Goal: Task Accomplishment & Management: Manage account settings

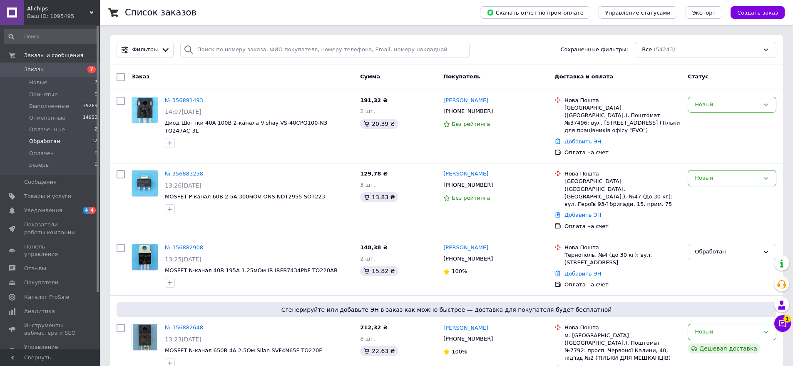
click at [37, 142] on span "Обработан" at bounding box center [44, 140] width 31 height 7
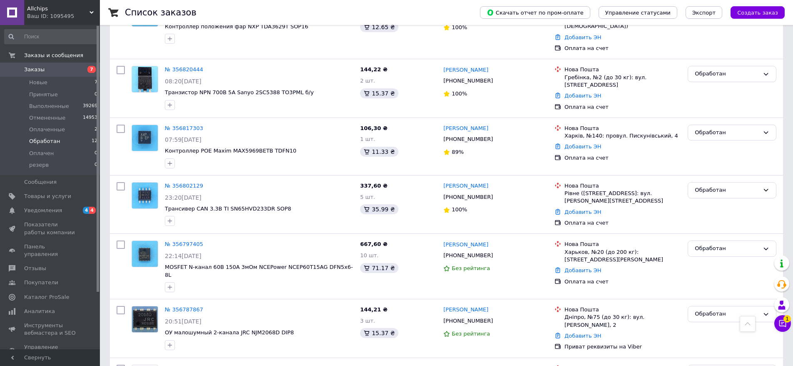
scroll to position [590, 0]
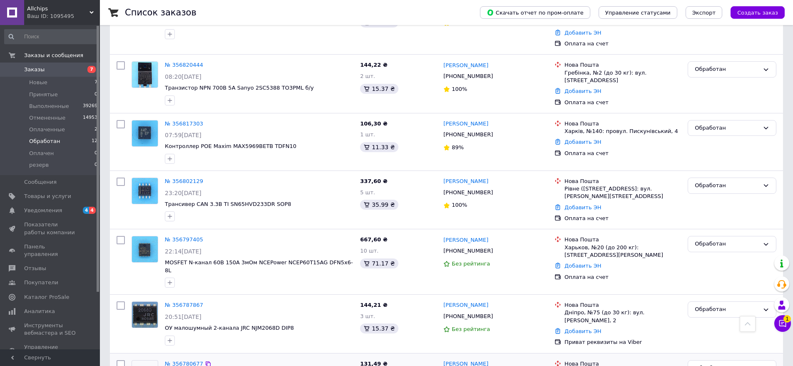
click at [180, 360] on link "№ 356780677" at bounding box center [184, 363] width 38 height 6
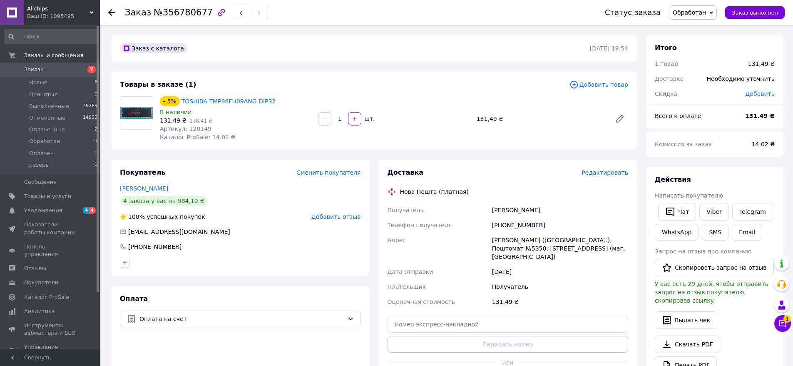
click at [171, 14] on span "№356780677" at bounding box center [183, 12] width 59 height 10
copy span "356780677"
click at [713, 14] on icon at bounding box center [711, 13] width 4 height 4
click at [702, 65] on li "Оплаченный" at bounding box center [693, 66] width 47 height 12
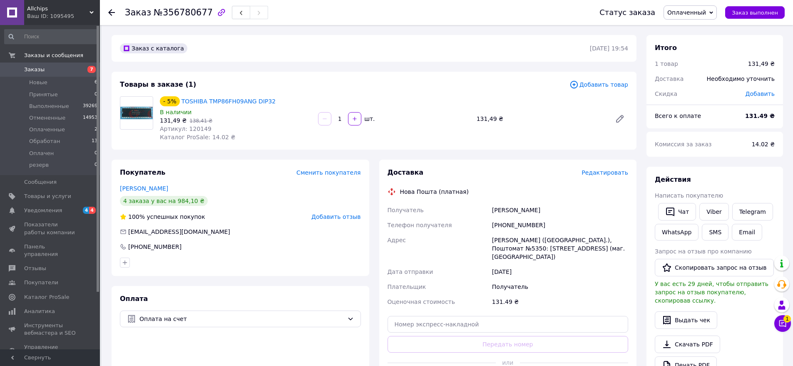
click at [192, 125] on span "Артикул: 120149" at bounding box center [186, 128] width 52 height 7
copy span "120149"
click at [712, 211] on link "Viber" at bounding box center [713, 211] width 29 height 17
click at [45, 142] on span "Обработан" at bounding box center [44, 140] width 31 height 7
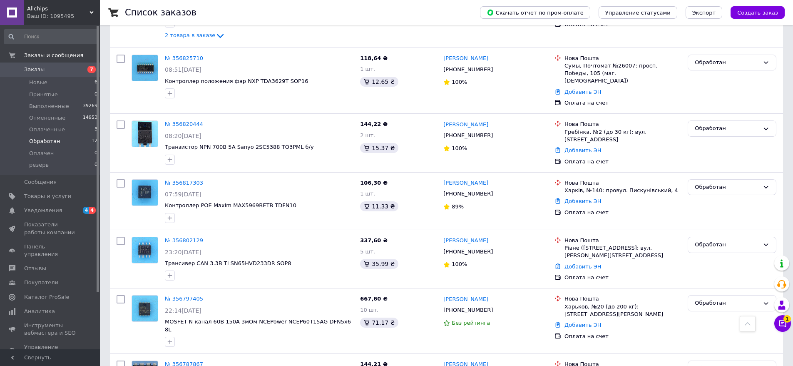
scroll to position [531, 0]
click at [189, 360] on link "№ 356787867" at bounding box center [184, 363] width 38 height 6
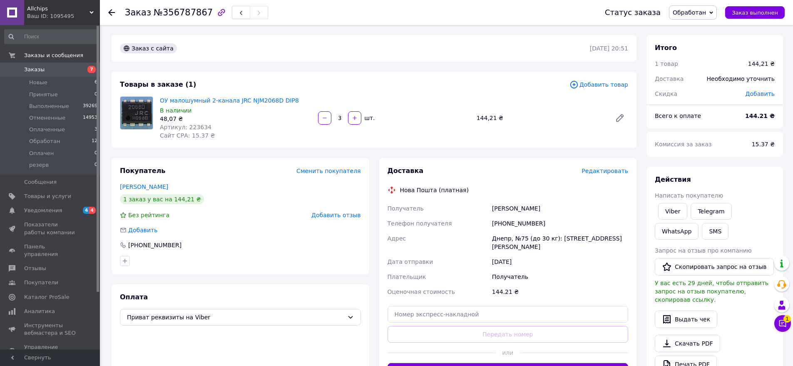
click at [174, 15] on span "№356787867" at bounding box center [183, 12] width 59 height 10
copy span "356787867"
click at [641, 254] on div "Доставка Редактировать Нова Пошта (платная) Получатель Карпиков Анатолий Телефо…" at bounding box center [508, 273] width 268 height 230
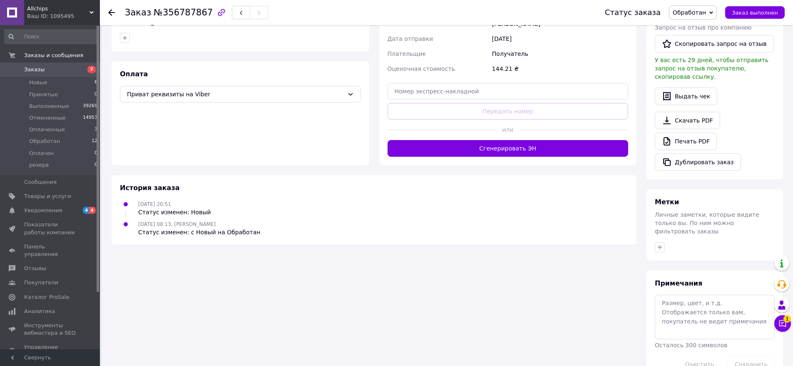
scroll to position [231, 0]
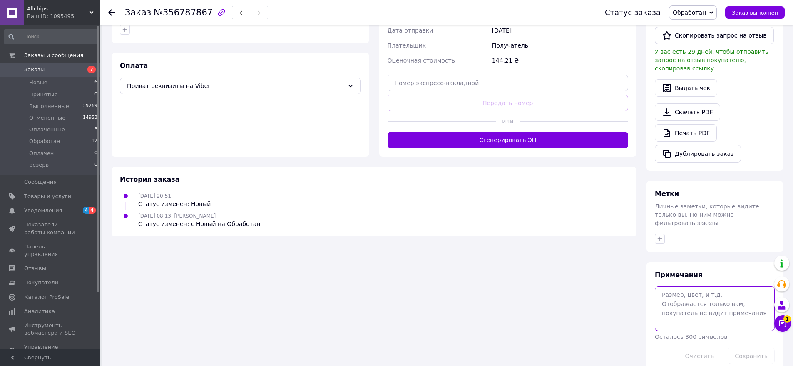
click at [710, 286] on textarea at bounding box center [715, 308] width 120 height 44
click at [747, 347] on button "Сохранить" at bounding box center [751, 355] width 47 height 17
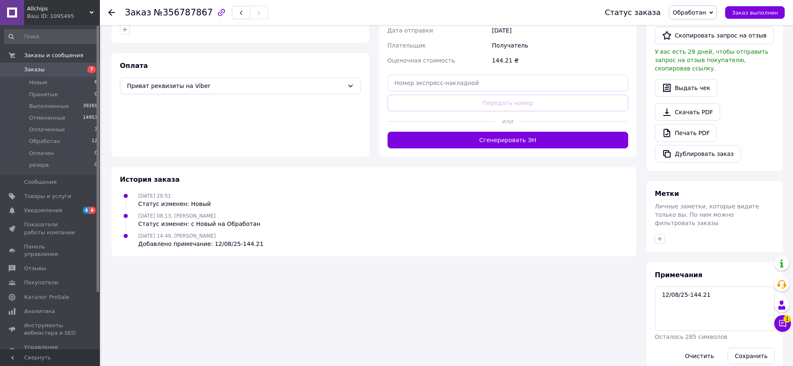
click at [621, 321] on div "Заказ с сайта 11.08.2025 | 20:51 Товары в заказе (1) Добавить товар ОУ малошумн…" at bounding box center [374, 88] width 535 height 568
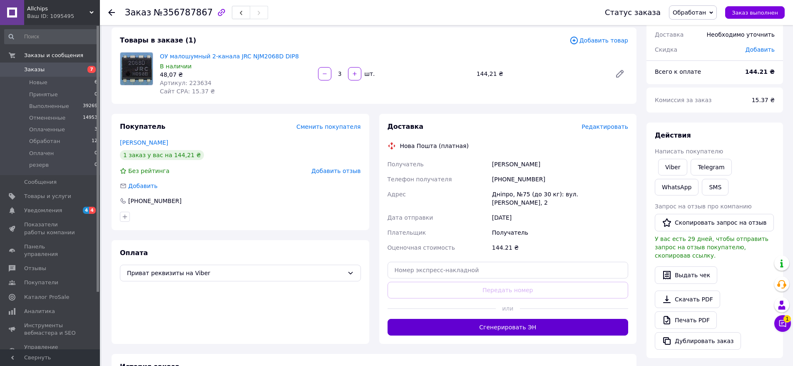
scroll to position [23, 0]
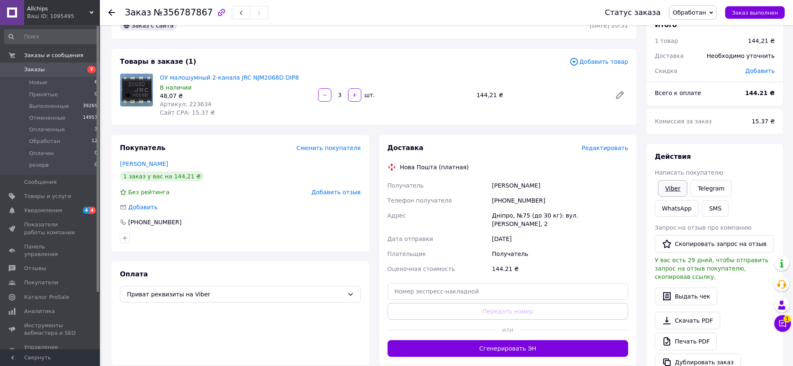
click at [673, 187] on link "Viber" at bounding box center [672, 188] width 29 height 17
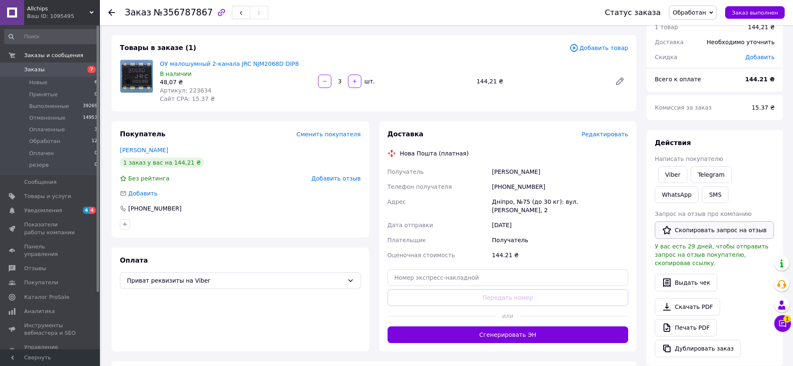
scroll to position [189, 0]
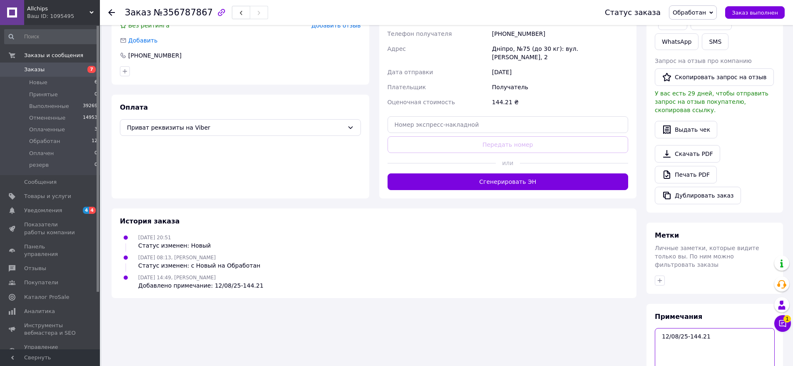
click at [722, 328] on textarea "12/08/25-144.21" at bounding box center [715, 350] width 120 height 44
paste textarea "2457"
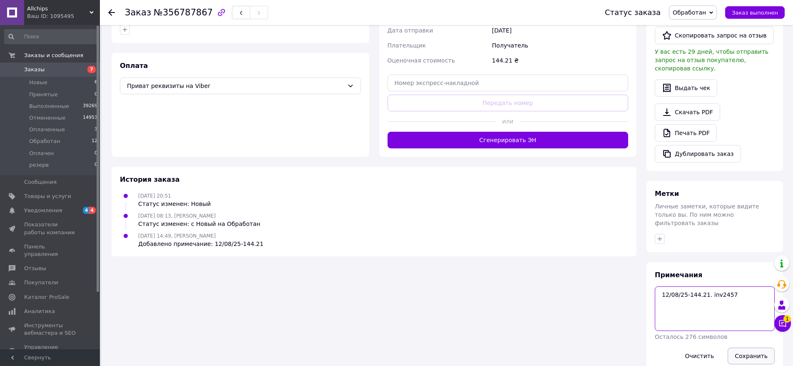
type textarea "12/08/25-144.21. inv2457"
click at [745, 347] on button "Сохранить" at bounding box center [751, 355] width 47 height 17
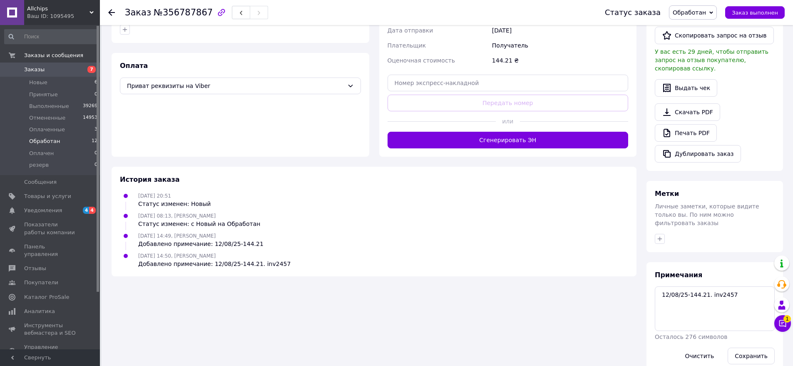
click at [43, 141] on span "Обработан" at bounding box center [44, 140] width 31 height 7
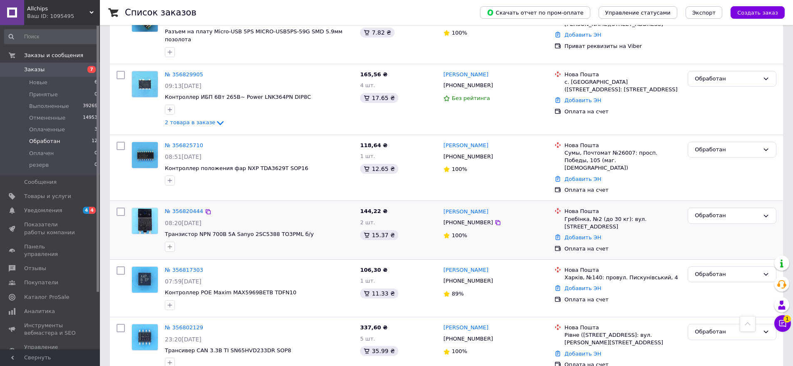
scroll to position [458, 0]
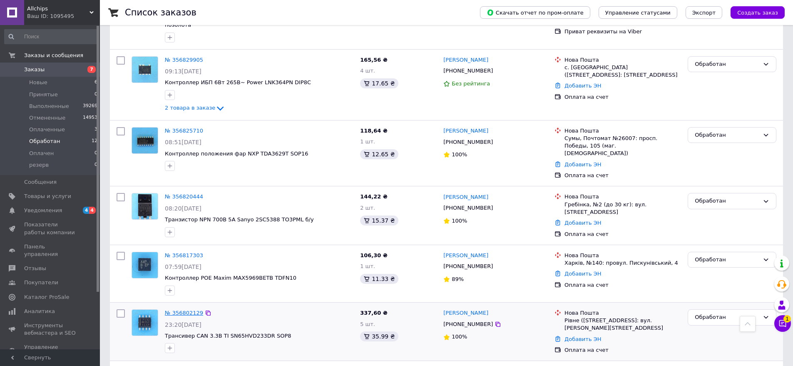
click at [179, 309] on link "№ 356802129" at bounding box center [184, 312] width 38 height 6
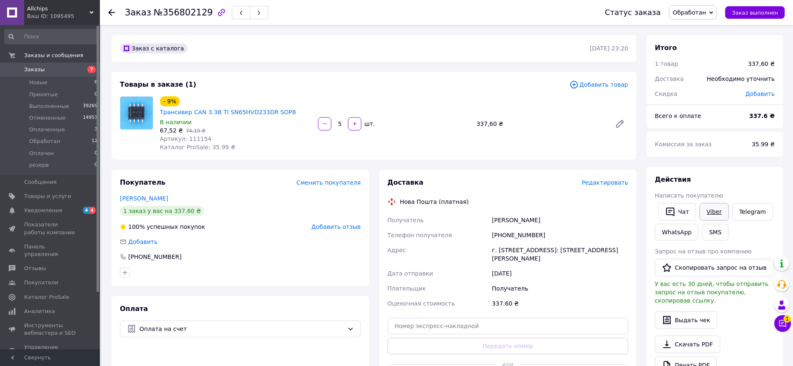
click at [707, 212] on link "Viber" at bounding box center [713, 211] width 29 height 17
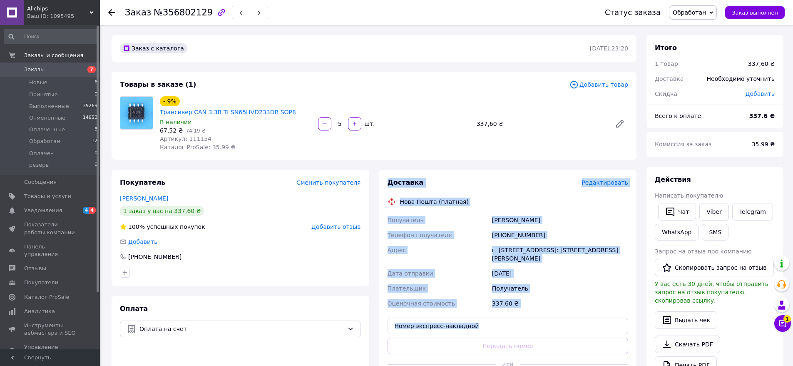
click at [374, 348] on div "Покупатель Сменить покупателя Войтюк Олександр 1 заказ у вас на 337,60 ₴ 100% у…" at bounding box center [374, 284] width 535 height 230
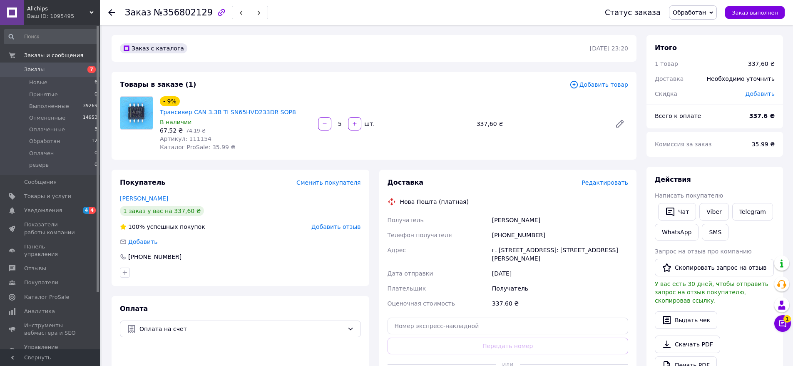
click at [282, 210] on div "Покупатель Сменить покупателя Войтюк Олександр 1 заказ у вас на 337,60 ₴ 100% у…" at bounding box center [241, 227] width 258 height 116
drag, startPoint x: 635, startPoint y: 255, endPoint x: 591, endPoint y: 246, distance: 44.1
click at [635, 255] on div "Доставка Редактировать Нова Пошта (платная) Получатель Войтюк Олександр Телефон…" at bounding box center [508, 284] width 258 height 230
click at [32, 72] on span "Заказы" at bounding box center [34, 69] width 20 height 7
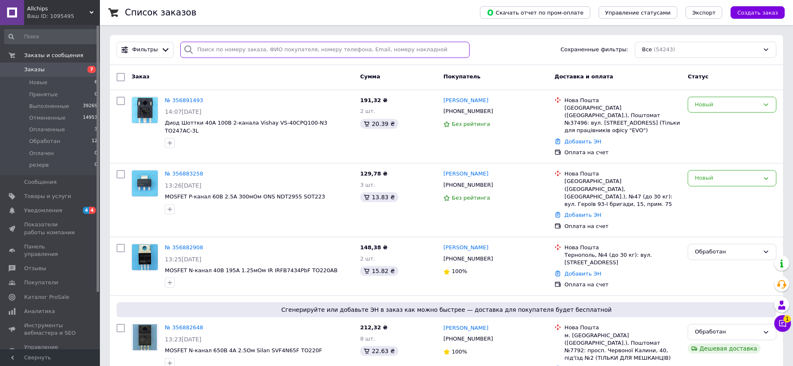
click at [211, 46] on input "search" at bounding box center [325, 50] width 290 height 16
paste input "356787867"
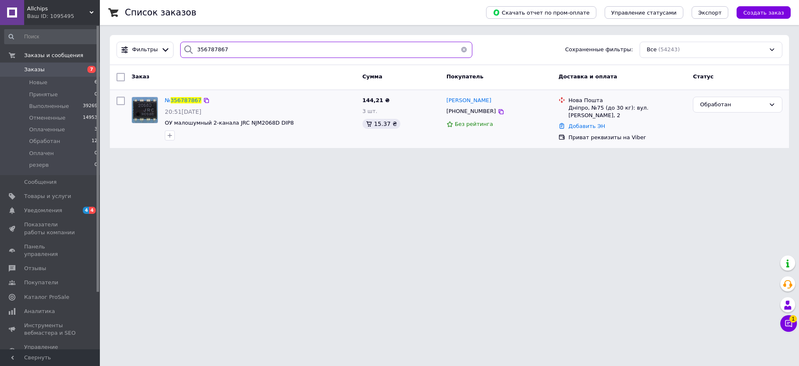
type input "356787867"
click at [189, 104] on div "№ 356787867" at bounding box center [183, 101] width 38 height 10
click at [187, 100] on span "356787867" at bounding box center [186, 100] width 31 height 6
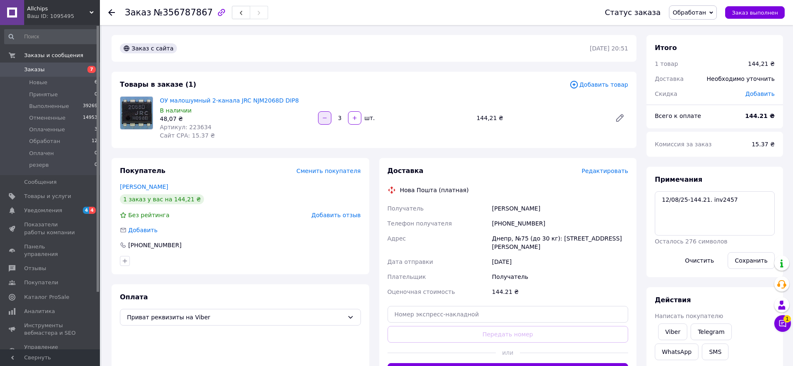
click at [324, 118] on icon "button" at bounding box center [325, 118] width 6 height 6
type input "2"
click at [630, 250] on div "Доставка Редактировать Нова Пошта (платная) Получатель [PERSON_NAME] Телефон по…" at bounding box center [508, 273] width 258 height 230
click at [189, 128] on span "Артикул: 223634" at bounding box center [186, 127] width 52 height 7
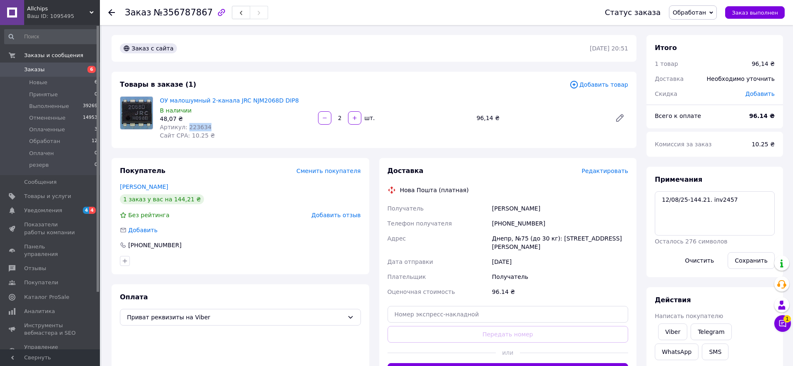
copy span "223634"
click at [42, 143] on span "Обработан" at bounding box center [44, 140] width 31 height 7
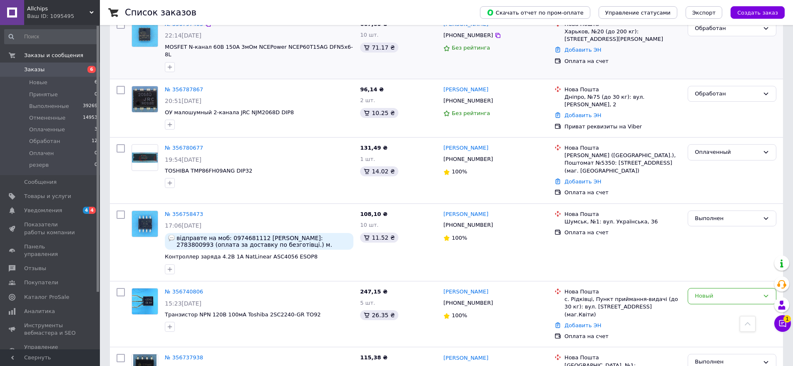
scroll to position [1083, 0]
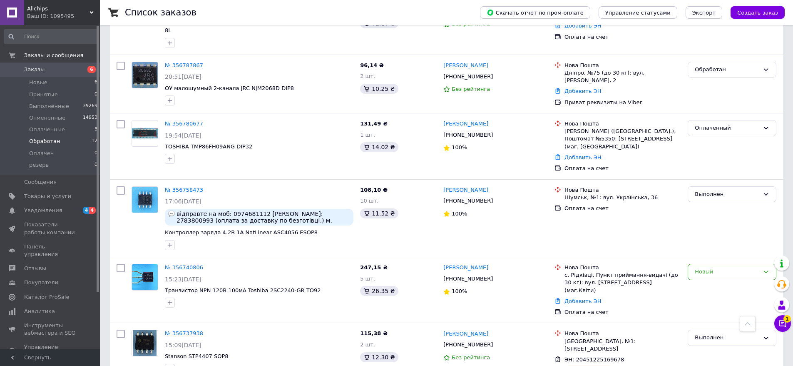
click at [42, 139] on span "Обработан" at bounding box center [44, 140] width 31 height 7
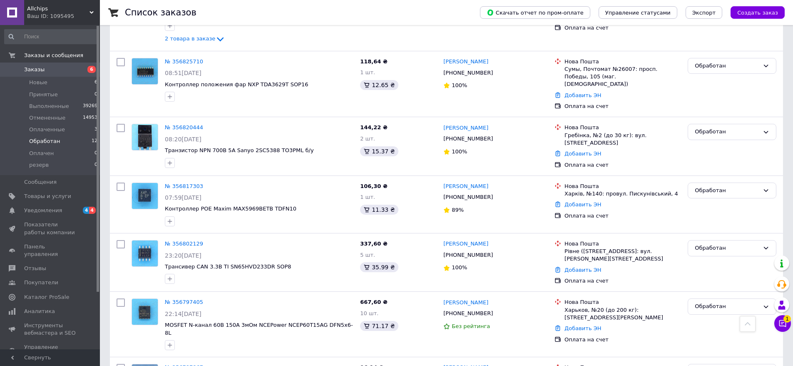
scroll to position [531, 0]
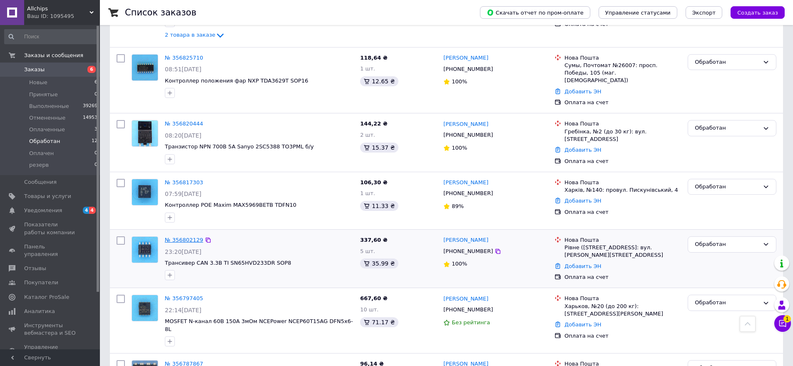
click at [188, 236] on link "№ 356802129" at bounding box center [184, 239] width 38 height 6
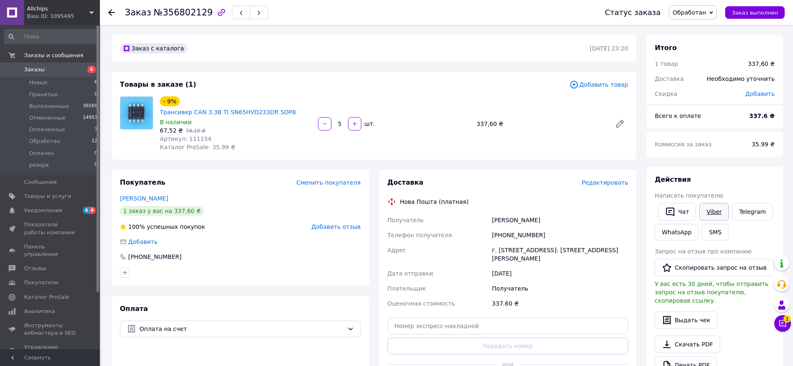
click at [709, 213] on link "Viber" at bounding box center [713, 211] width 29 height 17
click at [640, 299] on div "Доставка Редактировать Нова Пошта (платная) Получатель Войтюк Олександр Телефон…" at bounding box center [508, 284] width 268 height 230
click at [171, 12] on span "№356802129" at bounding box center [183, 12] width 59 height 10
copy span "356802129"
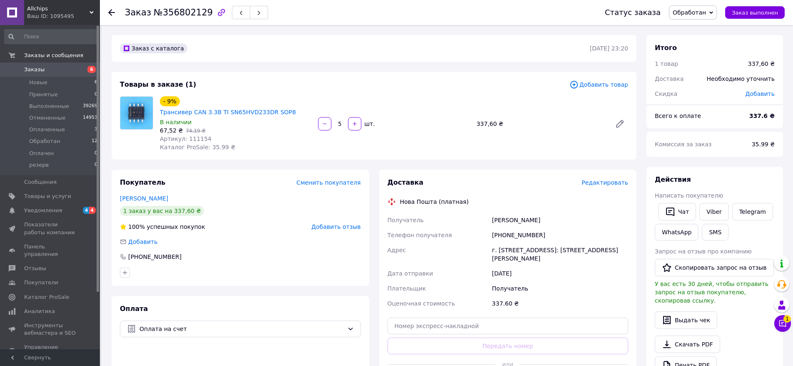
click at [713, 11] on icon at bounding box center [711, 13] width 4 height 4
click at [709, 65] on li "Оплаченный" at bounding box center [693, 66] width 47 height 12
click at [47, 138] on span "Обработан" at bounding box center [44, 140] width 31 height 7
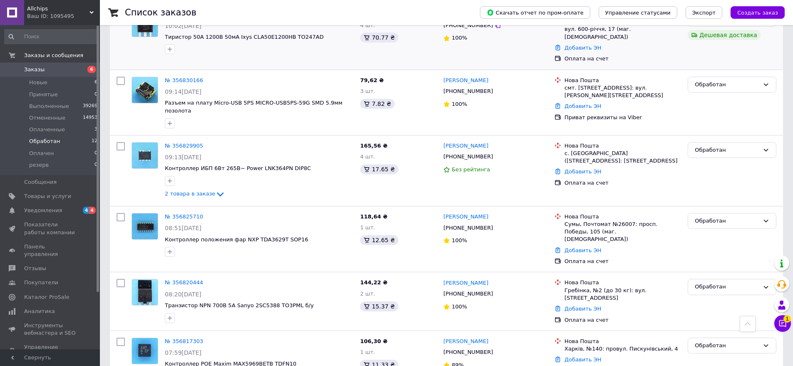
scroll to position [375, 0]
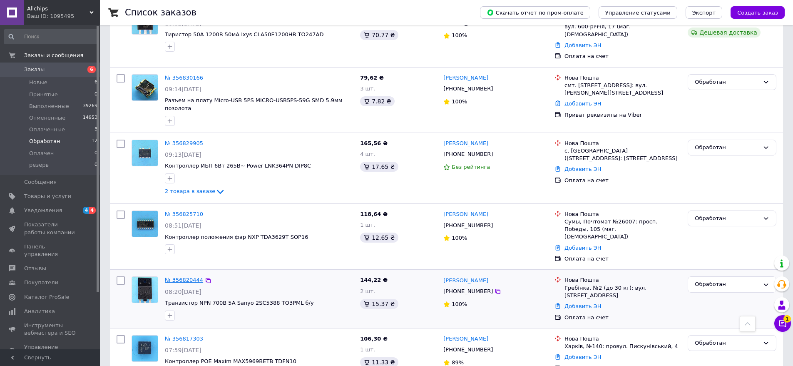
click at [189, 276] on link "№ 356820444" at bounding box center [184, 279] width 38 height 6
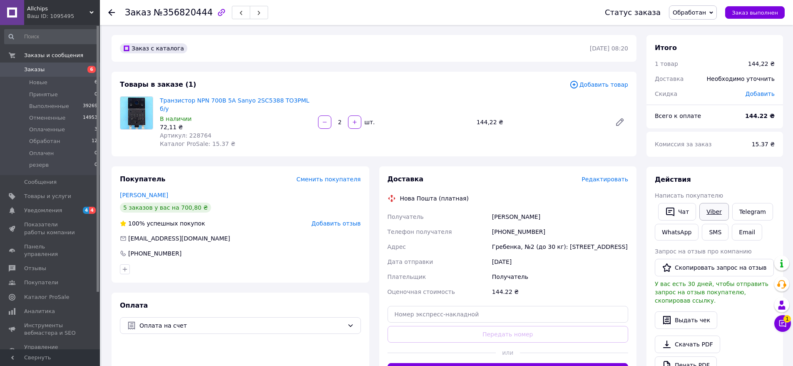
click at [708, 211] on link "Viber" at bounding box center [713, 211] width 29 height 17
click at [639, 208] on div "Доставка Редактировать Нова Пошта (платная) Получатель Черновол Александр Телеф…" at bounding box center [508, 277] width 268 height 222
click at [680, 211] on button "Чат" at bounding box center [677, 211] width 38 height 17
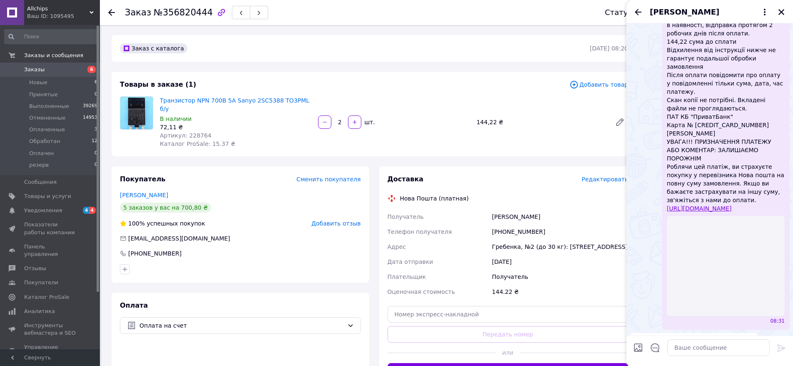
scroll to position [833, 0]
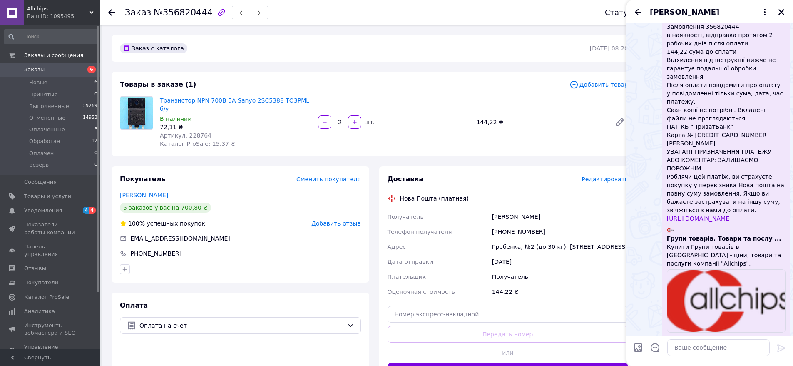
click at [182, 12] on span "№356820444" at bounding box center [183, 12] width 59 height 10
copy span "356820444"
click at [692, 347] on textarea at bounding box center [718, 347] width 102 height 17
paste textarea "платіж є"
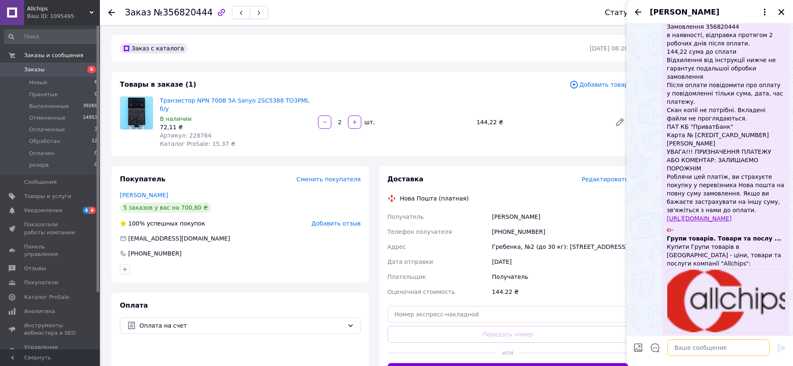
type textarea "платіж є"
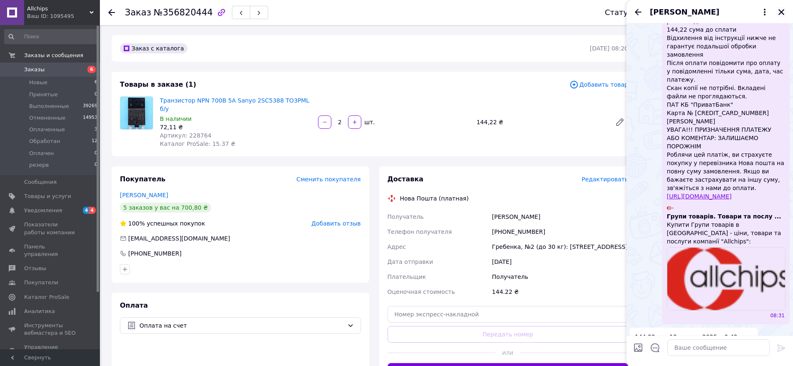
click at [783, 11] on icon "Закрыть" at bounding box center [782, 12] width 6 height 6
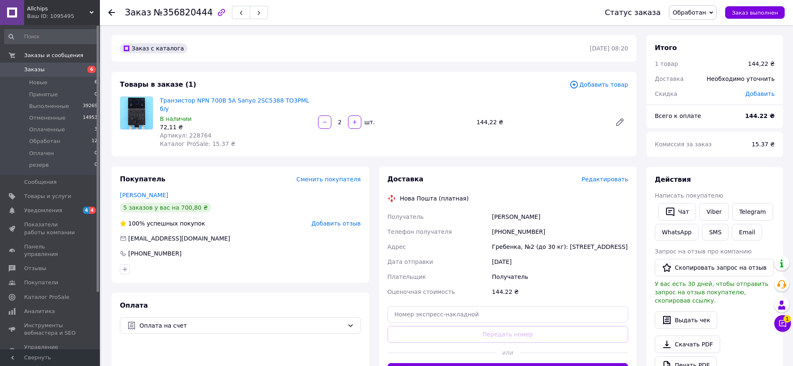
click at [713, 13] on icon at bounding box center [711, 12] width 4 height 2
click at [703, 66] on li "Оплаченный" at bounding box center [693, 66] width 47 height 12
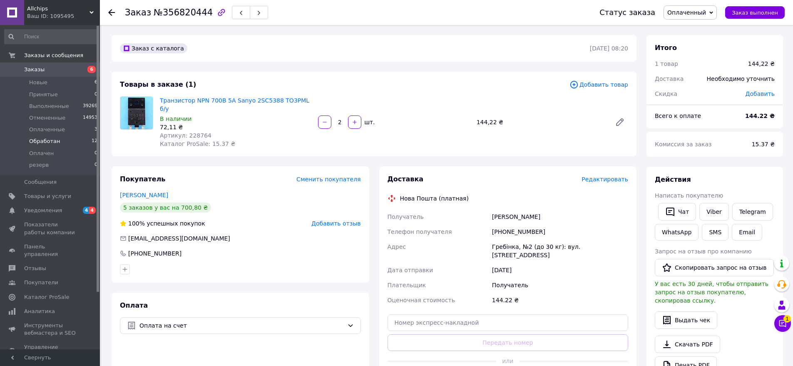
click at [49, 139] on span "Обработан" at bounding box center [44, 140] width 31 height 7
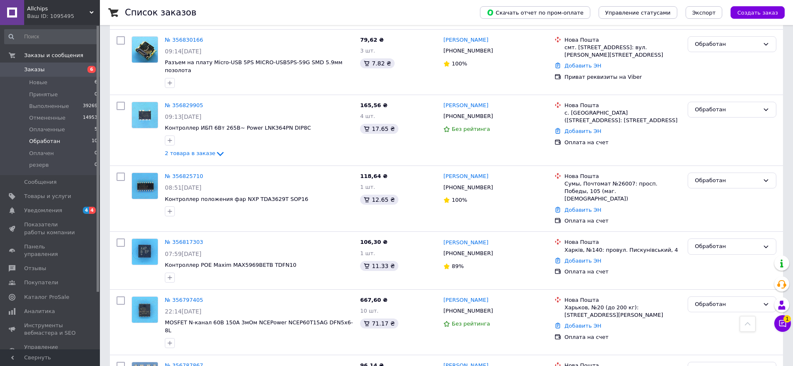
scroll to position [415, 0]
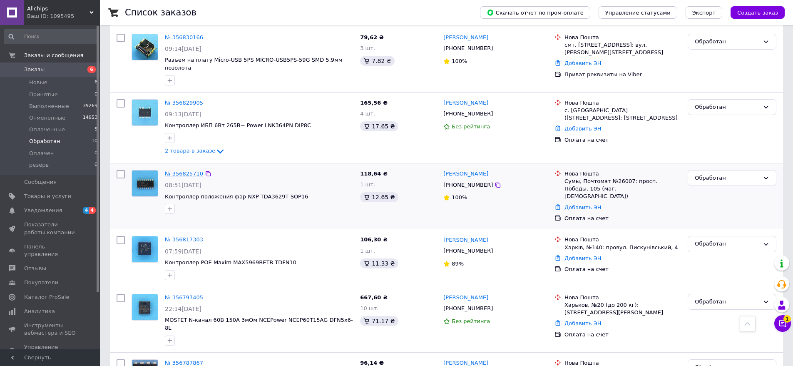
click at [180, 170] on link "№ 356825710" at bounding box center [184, 173] width 38 height 6
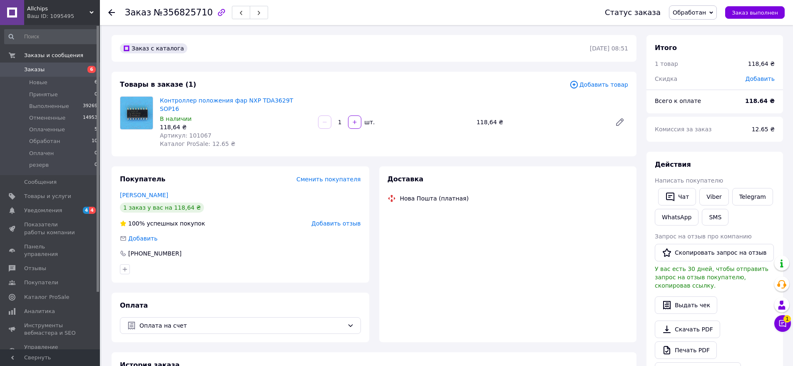
click at [182, 12] on span "№356825710" at bounding box center [183, 12] width 59 height 10
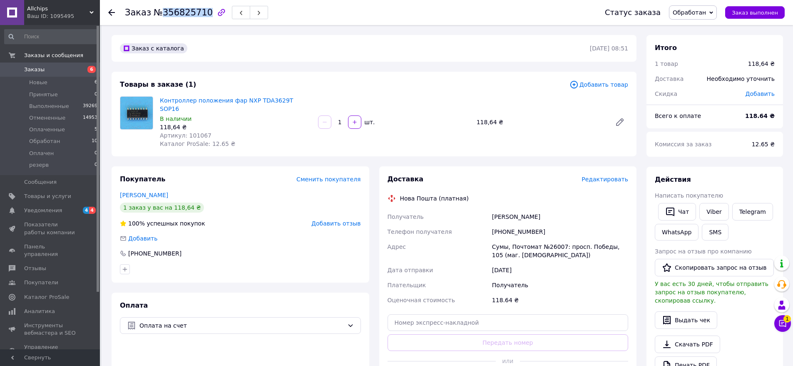
copy span "356825710"
click at [713, 12] on icon at bounding box center [711, 13] width 4 height 4
click at [709, 68] on li "Оплаченный" at bounding box center [693, 66] width 47 height 12
click at [716, 212] on link "Viber" at bounding box center [713, 211] width 29 height 17
click at [41, 141] on span "Обработан" at bounding box center [44, 140] width 31 height 7
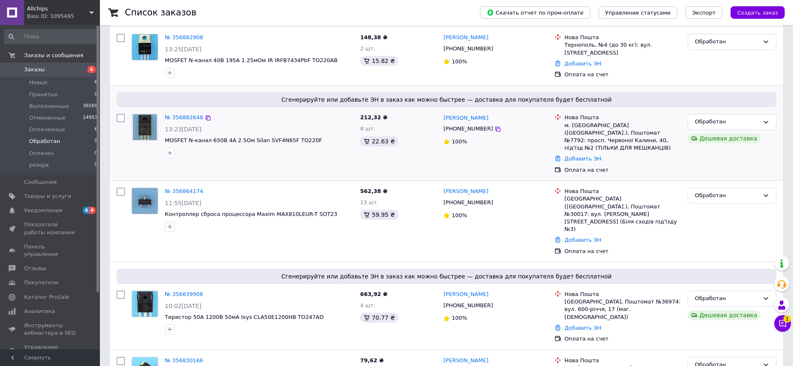
scroll to position [125, 0]
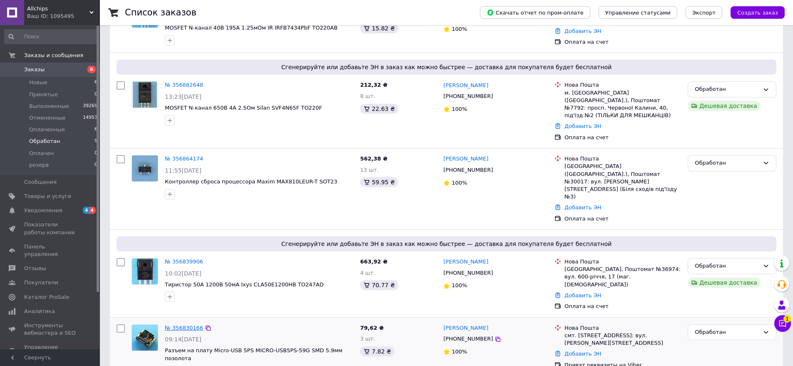
click at [181, 324] on link "№ 356830166" at bounding box center [184, 327] width 38 height 6
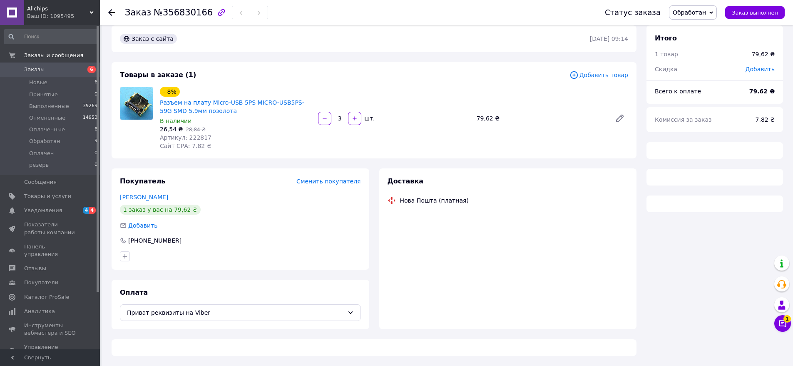
scroll to position [125, 0]
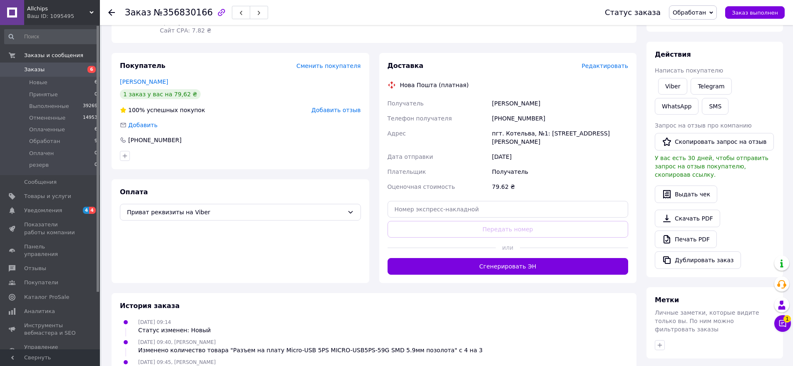
click at [185, 13] on span "№356830166" at bounding box center [183, 12] width 59 height 10
copy span "356830166"
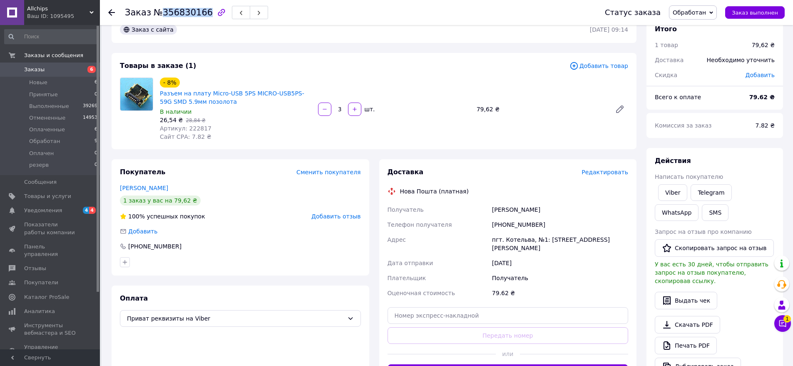
scroll to position [0, 0]
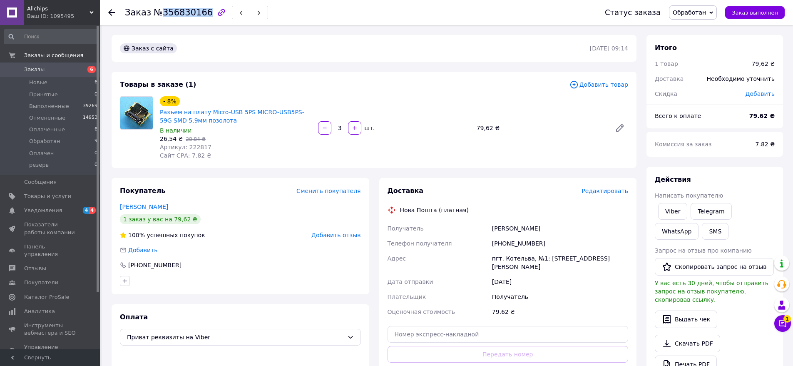
drag, startPoint x: 719, startPoint y: 11, endPoint x: 718, endPoint y: 16, distance: 5.1
click at [713, 11] on icon at bounding box center [711, 13] width 4 height 4
click at [707, 65] on li "Оплаченный" at bounding box center [693, 66] width 47 height 12
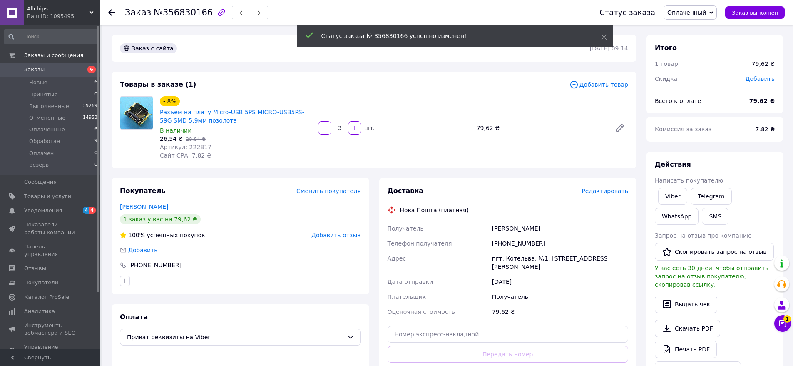
click at [194, 147] on span "Артикул: 222817" at bounding box center [186, 147] width 52 height 7
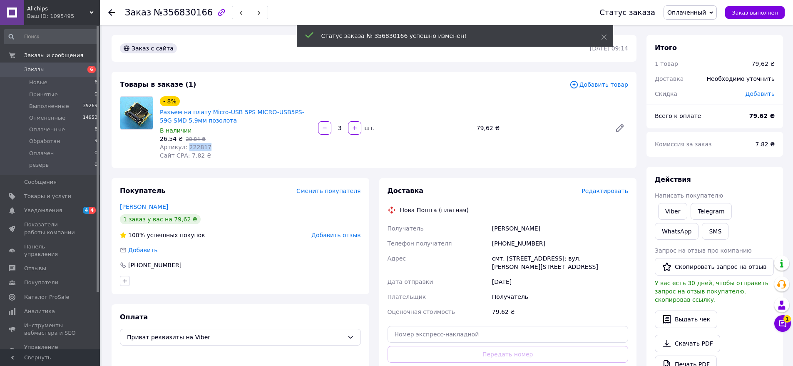
copy span "222817"
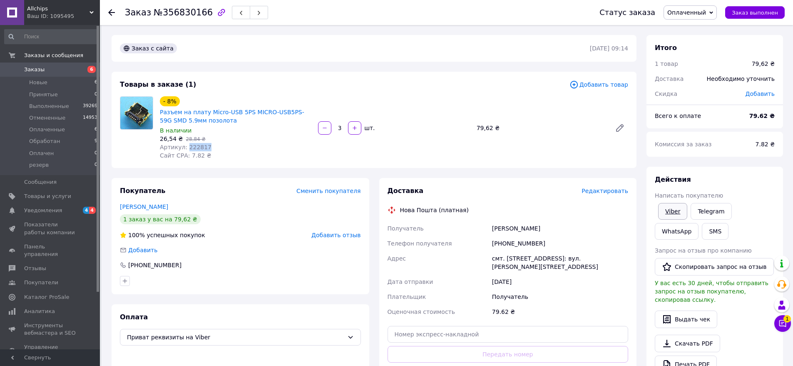
click at [672, 217] on link "Viber" at bounding box center [672, 211] width 29 height 17
click at [40, 142] on span "Обработан" at bounding box center [44, 140] width 31 height 7
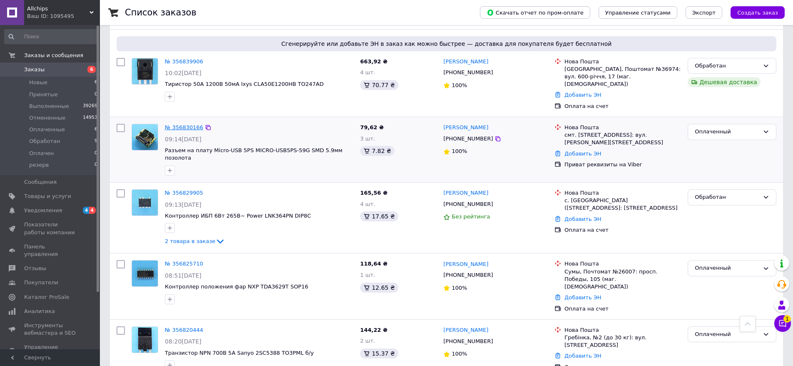
scroll to position [666, 0]
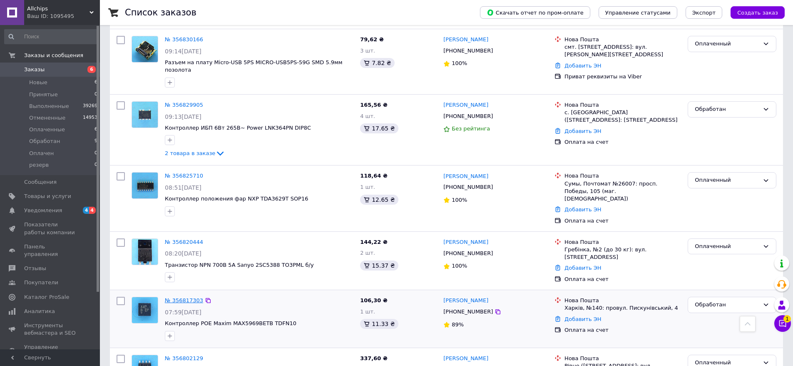
click at [184, 297] on link "№ 356817303" at bounding box center [184, 300] width 38 height 6
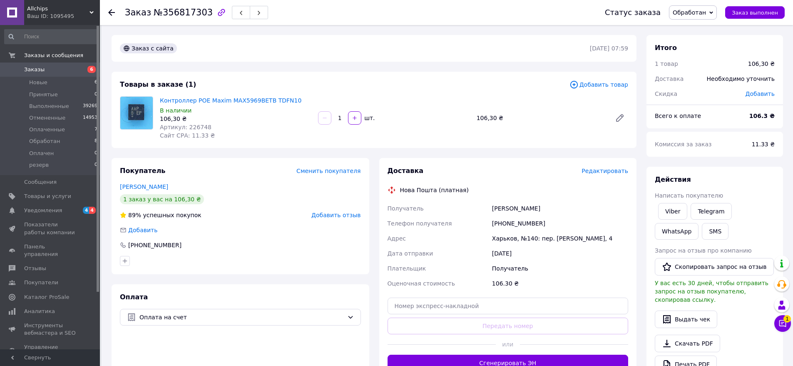
click at [175, 15] on span "№356817303" at bounding box center [183, 12] width 59 height 10
copy span "356817303"
click at [713, 12] on icon at bounding box center [711, 13] width 4 height 4
click at [707, 65] on li "Оплаченный" at bounding box center [693, 66] width 47 height 12
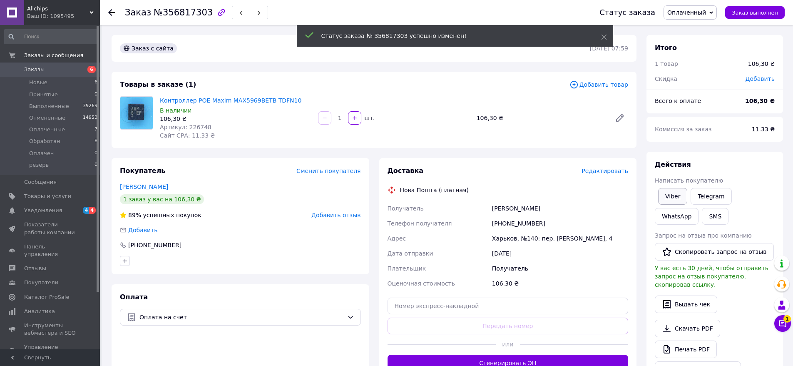
click at [674, 197] on link "Viber" at bounding box center [672, 196] width 29 height 17
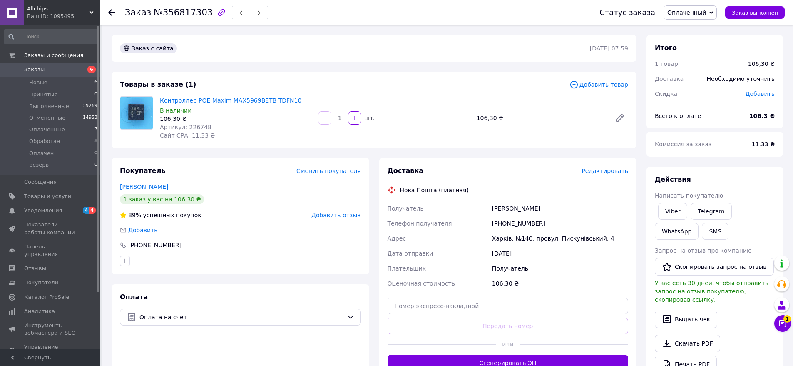
click at [36, 70] on span "Заказы" at bounding box center [34, 69] width 20 height 7
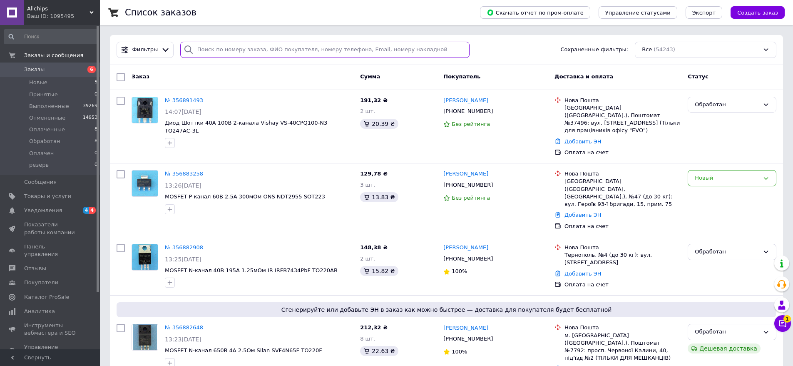
click at [229, 49] on input "search" at bounding box center [325, 50] width 290 height 16
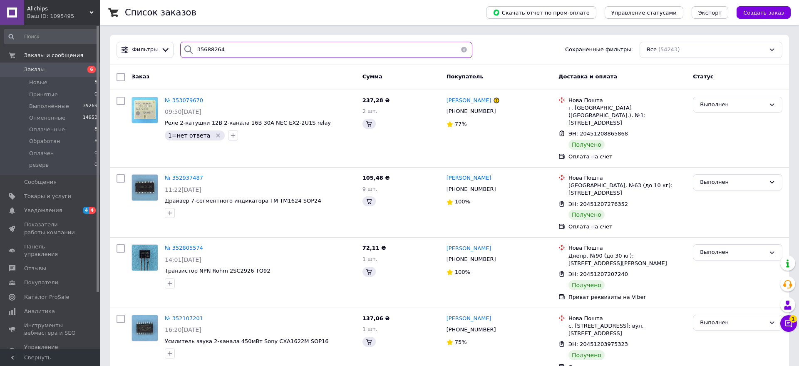
type input "356882648"
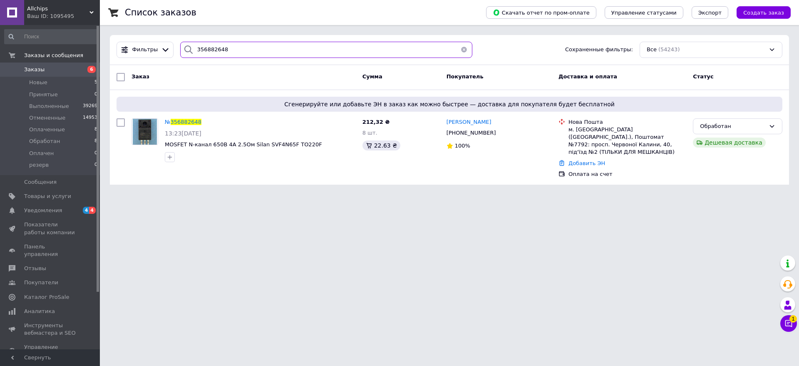
drag, startPoint x: 223, startPoint y: 50, endPoint x: 181, endPoint y: 50, distance: 42.1
click at [181, 50] on div "356882648" at bounding box center [326, 50] width 292 height 16
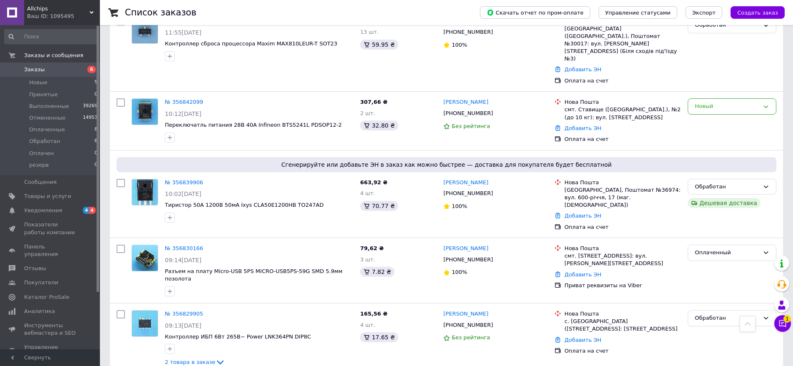
scroll to position [458, 0]
click at [184, 310] on link "№ 356829905" at bounding box center [184, 313] width 38 height 6
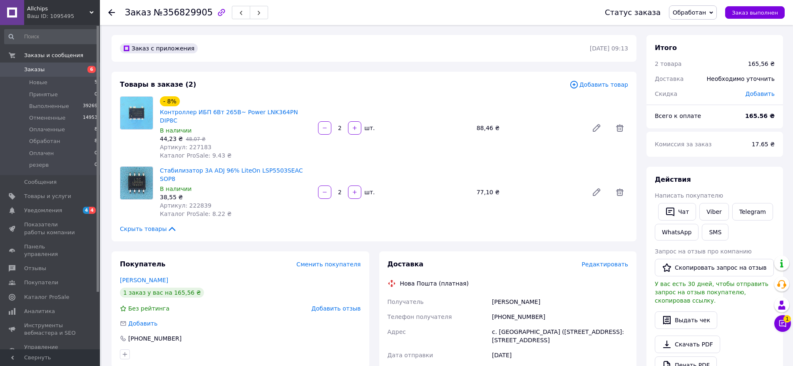
click at [176, 13] on span "№356829905" at bounding box center [183, 12] width 59 height 10
copy span "356829905"
click at [713, 14] on icon at bounding box center [711, 13] width 4 height 4
click at [707, 65] on li "Оплаченный" at bounding box center [693, 66] width 47 height 12
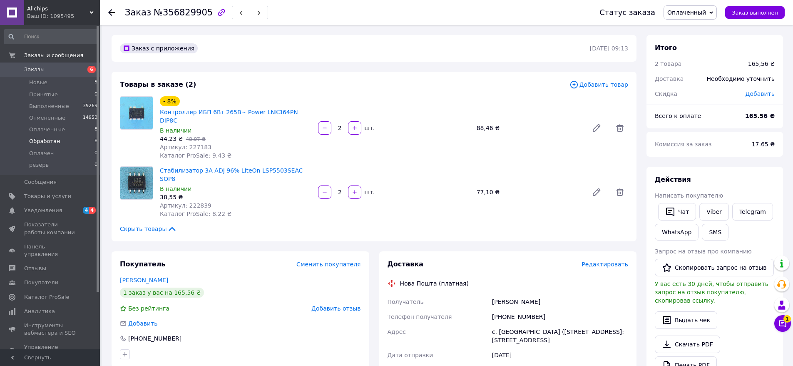
click at [51, 140] on span "Обработан" at bounding box center [44, 140] width 31 height 7
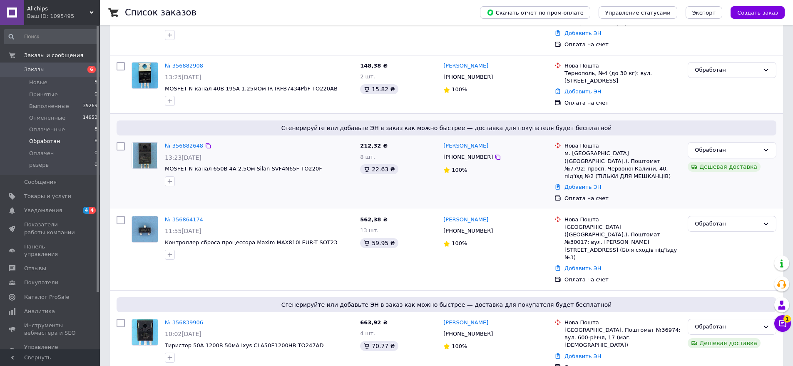
scroll to position [167, 0]
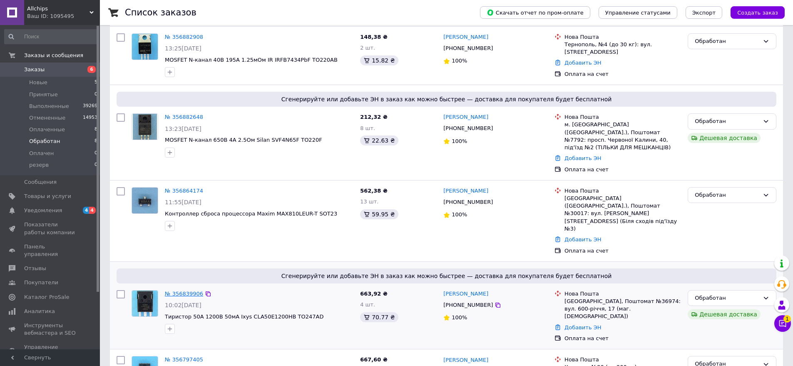
click at [181, 290] on link "№ 356839906" at bounding box center [184, 293] width 38 height 6
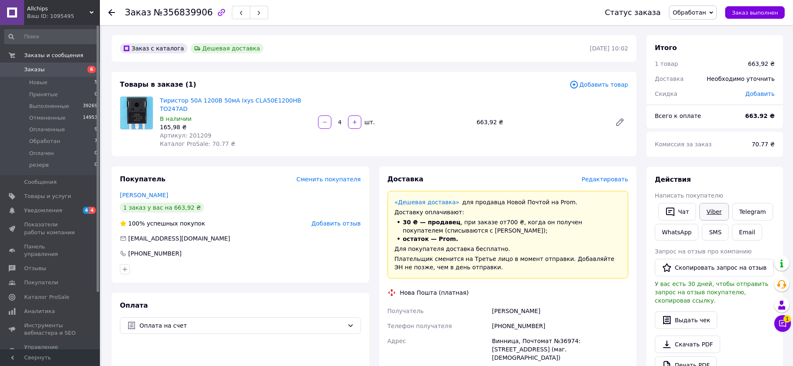
click at [708, 208] on link "Viber" at bounding box center [713, 211] width 29 height 17
click at [638, 294] on div "Доставка Редактировать «Дешевая доставка»   для продавца Новой Почтой на Prom. …" at bounding box center [508, 332] width 268 height 332
click at [42, 139] on span "Обработан" at bounding box center [44, 140] width 31 height 7
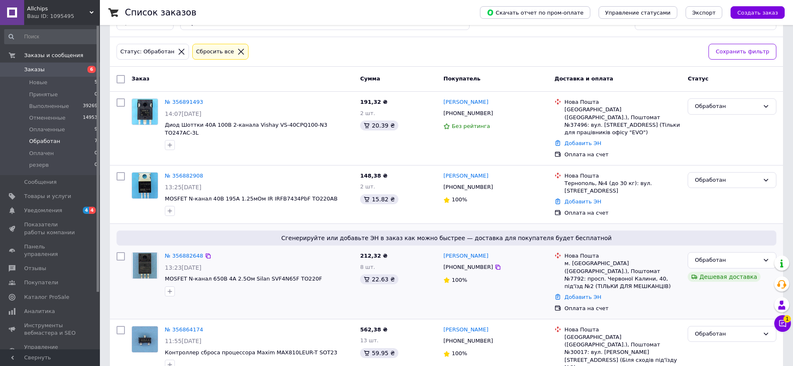
scroll to position [83, 0]
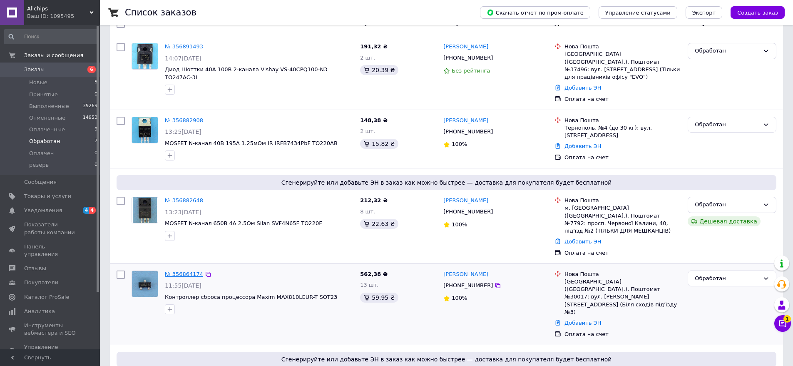
click at [184, 271] on link "№ 356864174" at bounding box center [184, 274] width 38 height 6
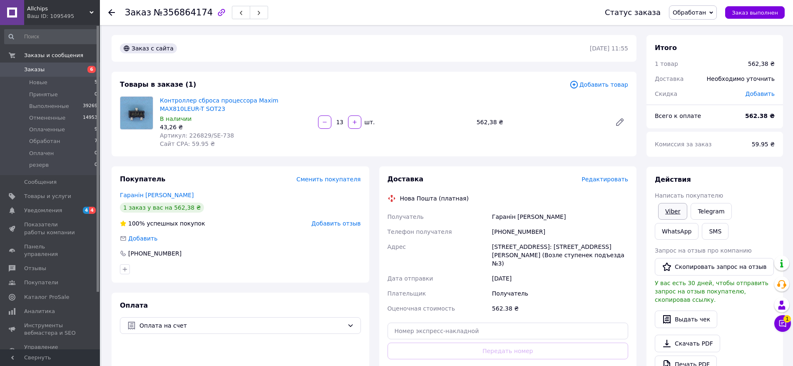
click at [671, 207] on link "Viber" at bounding box center [672, 211] width 29 height 17
click at [639, 312] on div "Доставка Редактировать Нова Пошта (платная) Получатель Гаранін Володимир Телефо…" at bounding box center [508, 285] width 268 height 238
click at [177, 15] on span "№356864174" at bounding box center [183, 12] width 59 height 10
copy span "356864174"
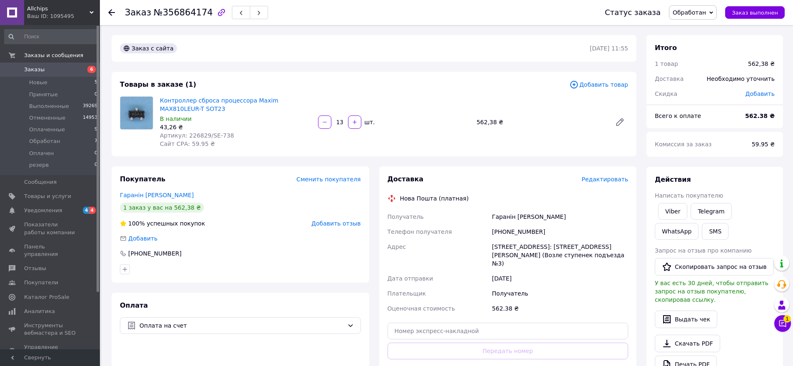
drag, startPoint x: 717, startPoint y: 12, endPoint x: 715, endPoint y: 21, distance: 8.9
click at [713, 12] on icon at bounding box center [711, 12] width 4 height 2
click at [697, 67] on li "Оплаченный" at bounding box center [693, 66] width 47 height 12
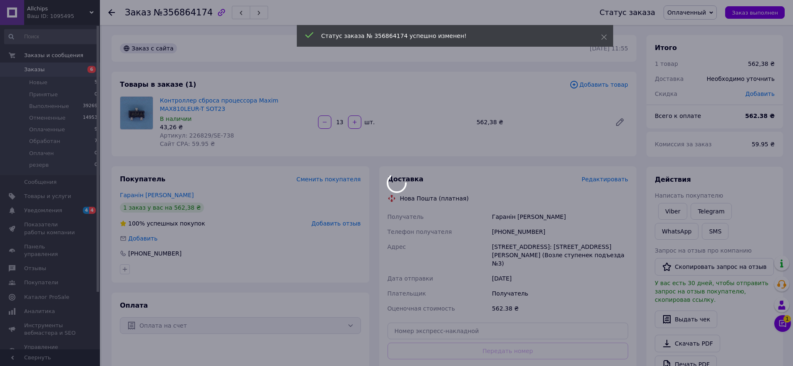
click at [197, 137] on body "Allchips Ваш ID: 1095495 Сайт Allchips Кабинет покупателя Проверить состояние с…" at bounding box center [396, 306] width 793 height 613
click at [197, 137] on div at bounding box center [396, 183] width 793 height 366
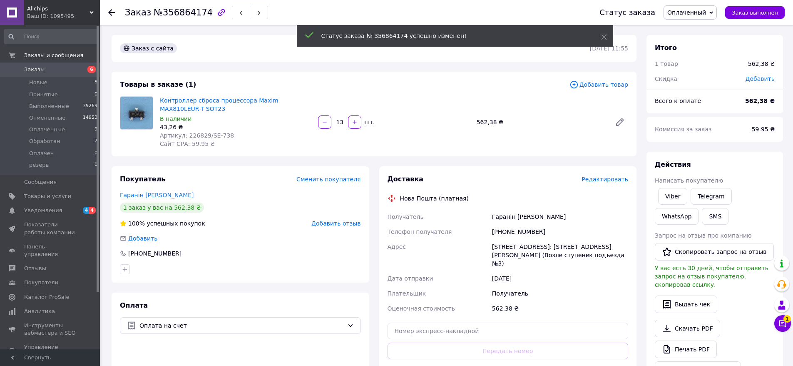
click at [197, 137] on span "Артикул: 226829/SE-738" at bounding box center [197, 135] width 74 height 7
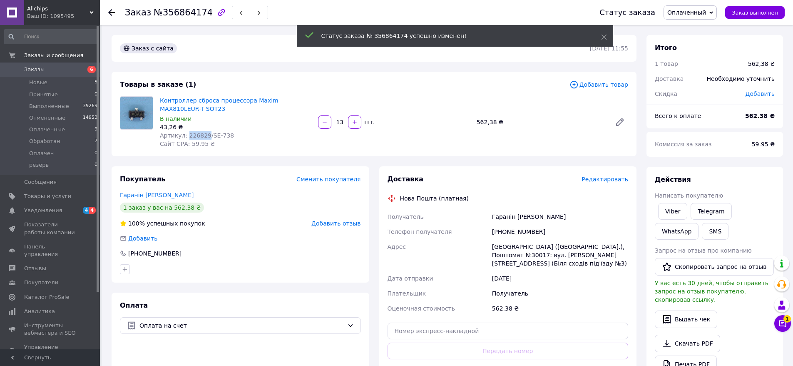
copy span "226829"
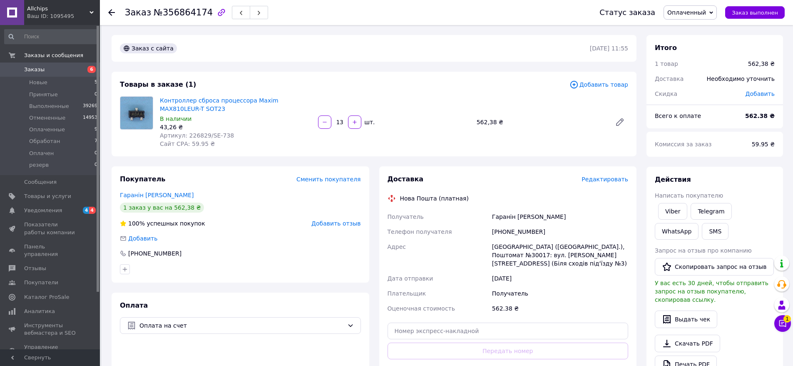
click at [644, 227] on div "Итого 1 товар 562,38 ₴ Доставка Необходимо уточнить Скидка Добавить Всего к опл…" at bounding box center [715, 319] width 147 height 568
click at [43, 138] on span "Обработан" at bounding box center [44, 140] width 31 height 7
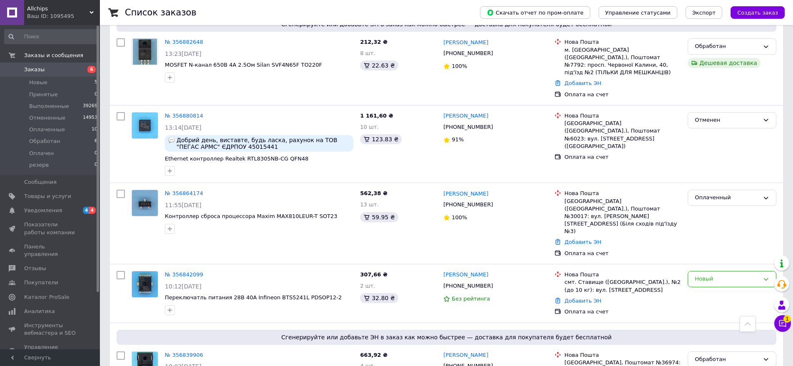
scroll to position [333, 0]
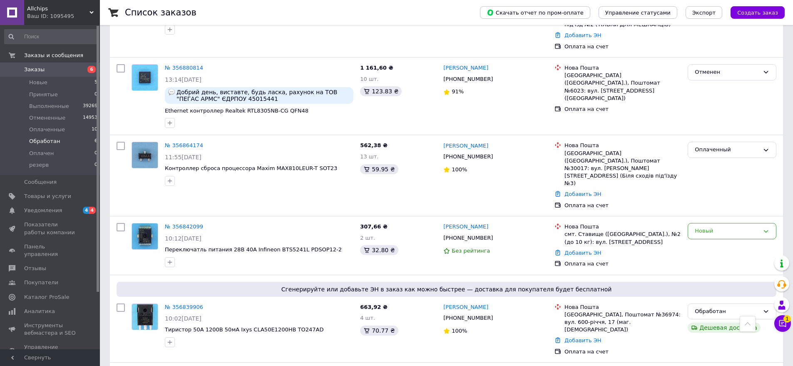
click at [42, 141] on span "Обработан" at bounding box center [44, 140] width 31 height 7
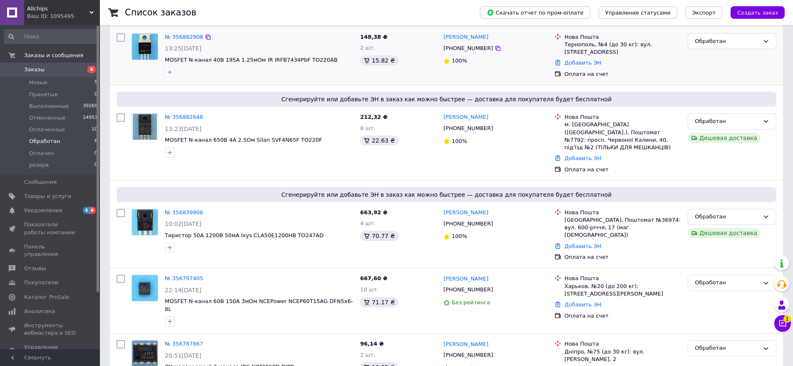
scroll to position [171, 0]
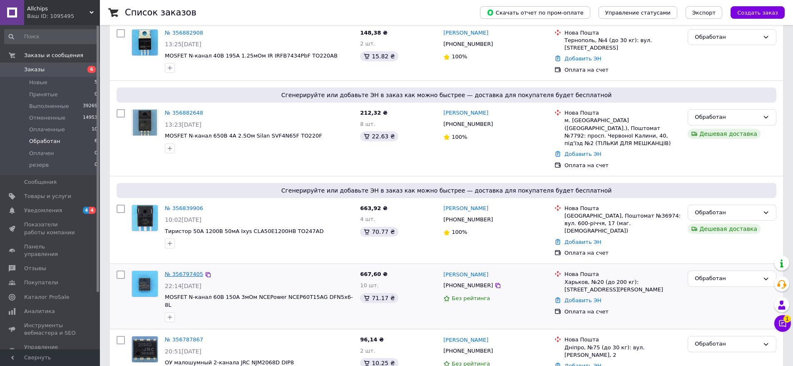
click at [187, 271] on link "№ 356797405" at bounding box center [184, 274] width 38 height 6
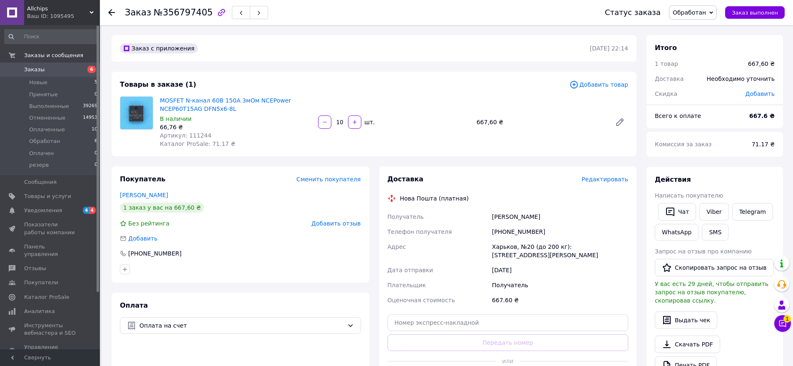
click at [177, 14] on span "№356797405" at bounding box center [183, 12] width 59 height 10
drag, startPoint x: 631, startPoint y: 221, endPoint x: 660, endPoint y: 148, distance: 78.9
click at [631, 221] on div "Доставка Редактировать Нова Пошта (платная) Получатель Коваль Владислав Телефон…" at bounding box center [508, 281] width 258 height 230
drag, startPoint x: 717, startPoint y: 14, endPoint x: 715, endPoint y: 18, distance: 4.7
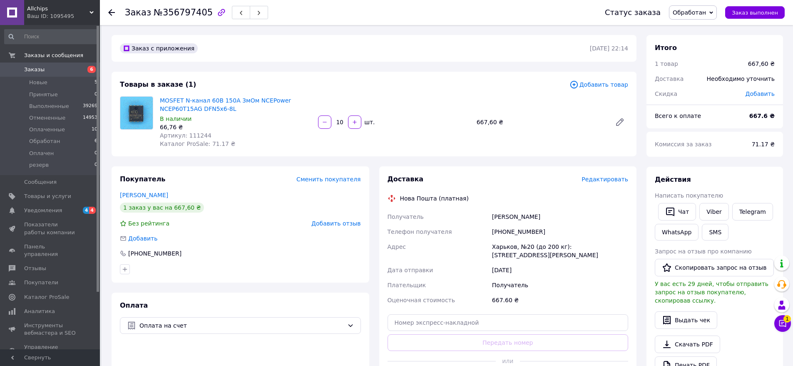
click at [713, 14] on icon at bounding box center [711, 13] width 4 height 4
click at [699, 66] on li "Оплаченный" at bounding box center [693, 66] width 47 height 12
click at [711, 209] on link "Viber" at bounding box center [713, 211] width 29 height 17
click at [50, 141] on span "Обработан" at bounding box center [44, 140] width 31 height 7
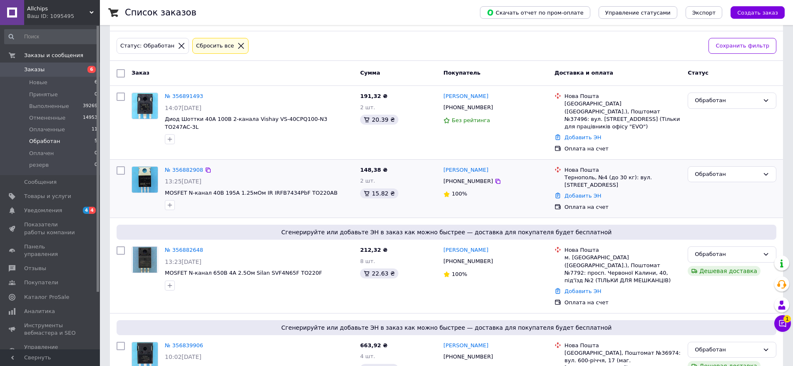
scroll to position [29, 0]
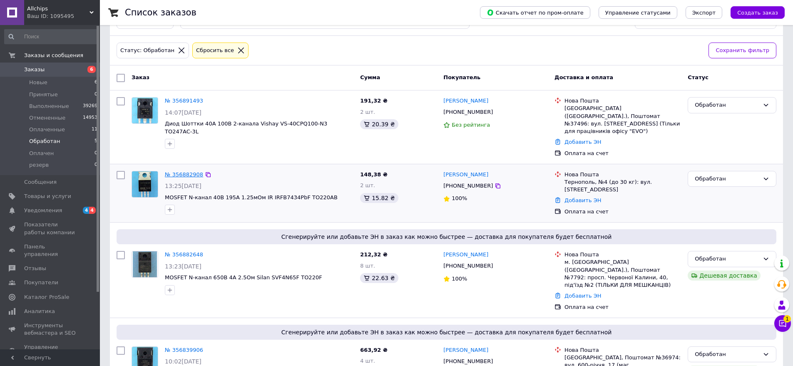
click at [179, 171] on link "№ 356882908" at bounding box center [184, 174] width 38 height 6
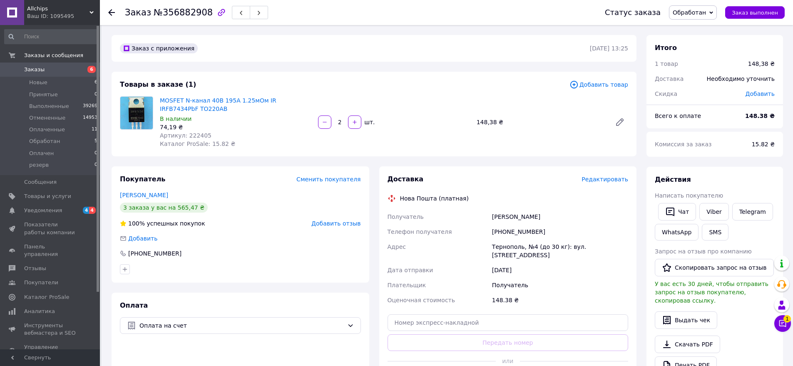
click at [176, 15] on span "№356882908" at bounding box center [183, 12] width 59 height 10
drag, startPoint x: 719, startPoint y: 11, endPoint x: 717, endPoint y: 20, distance: 9.5
click at [713, 11] on icon at bounding box center [711, 13] width 4 height 4
click at [702, 67] on li "Оплаченный" at bounding box center [693, 66] width 47 height 12
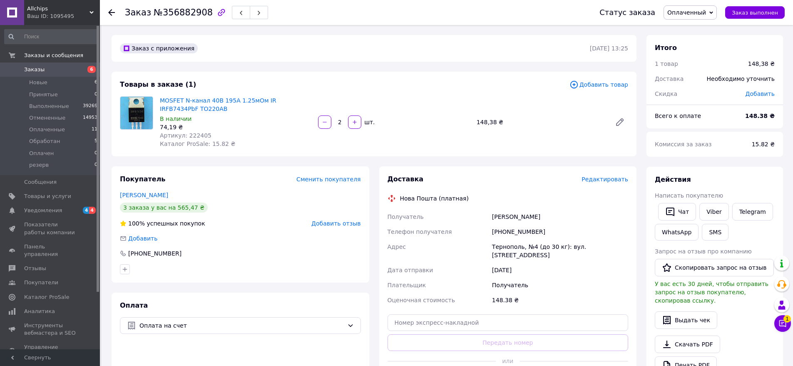
click at [641, 194] on div "Доставка Редактировать Нова Пошта (платная) Получатель Галенда Богдан Телефон п…" at bounding box center [508, 281] width 268 height 230
click at [708, 208] on link "Viber" at bounding box center [713, 211] width 29 height 17
click at [43, 142] on span "Обработан" at bounding box center [44, 140] width 31 height 7
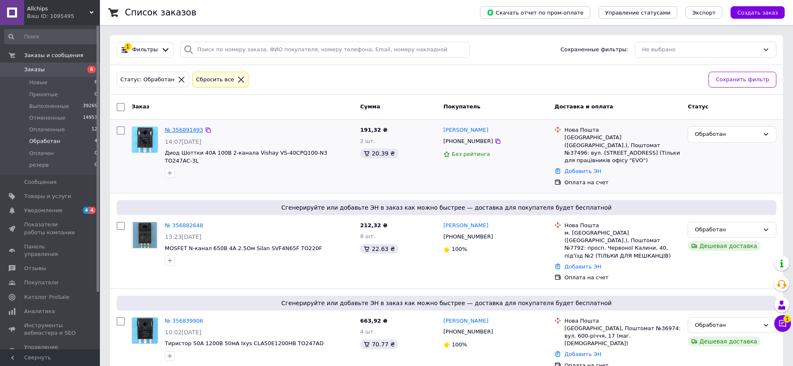
click at [191, 128] on link "№ 356891493" at bounding box center [184, 130] width 38 height 6
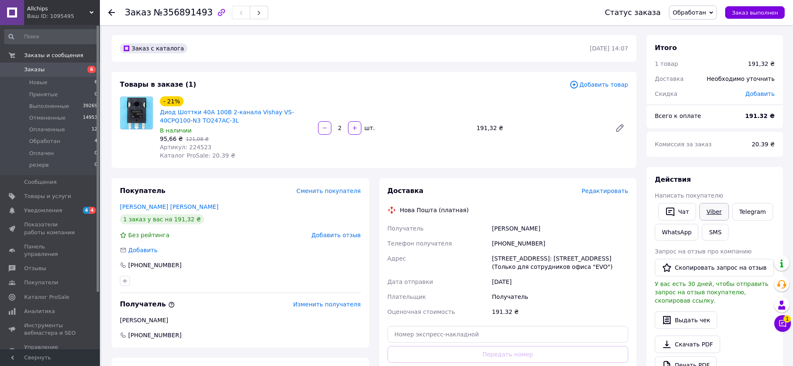
click at [707, 210] on link "Viber" at bounding box center [713, 211] width 29 height 17
click at [645, 255] on div "Итого 1 товар 191,32 ₴ Доставка Необходимо уточнить Скидка Добавить Всего к опл…" at bounding box center [715, 319] width 147 height 569
click at [187, 14] on span "№356891493" at bounding box center [183, 12] width 59 height 10
click at [717, 11] on span "Обработан" at bounding box center [693, 12] width 48 height 14
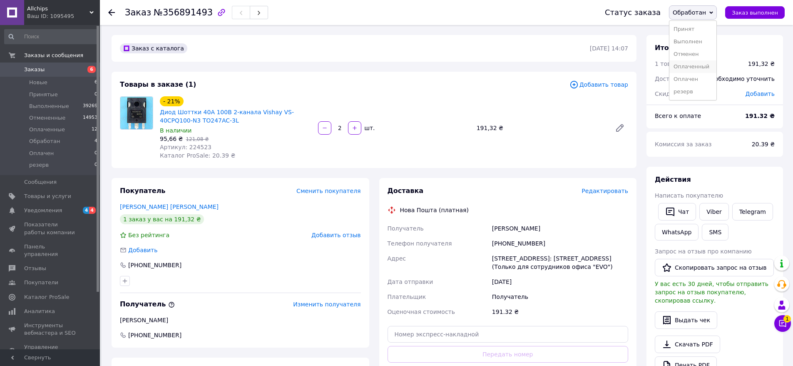
click at [703, 65] on li "Оплаченный" at bounding box center [693, 66] width 47 height 12
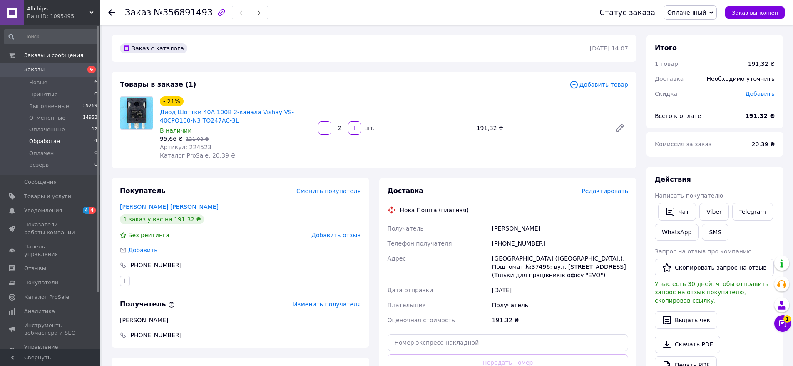
click at [49, 144] on span "Обработан" at bounding box center [44, 140] width 31 height 7
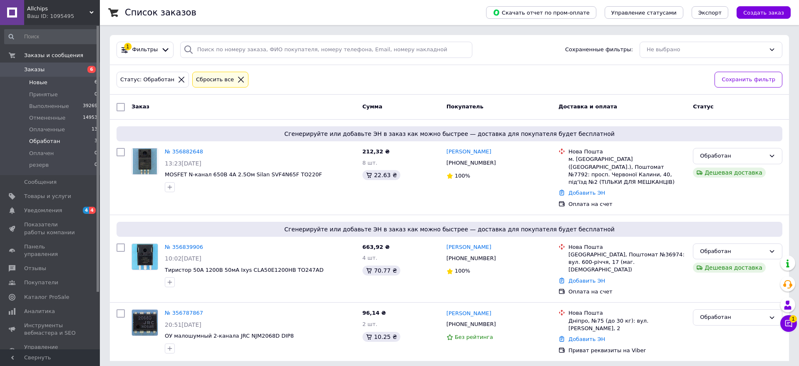
click at [35, 82] on span "Новые" at bounding box center [38, 82] width 18 height 7
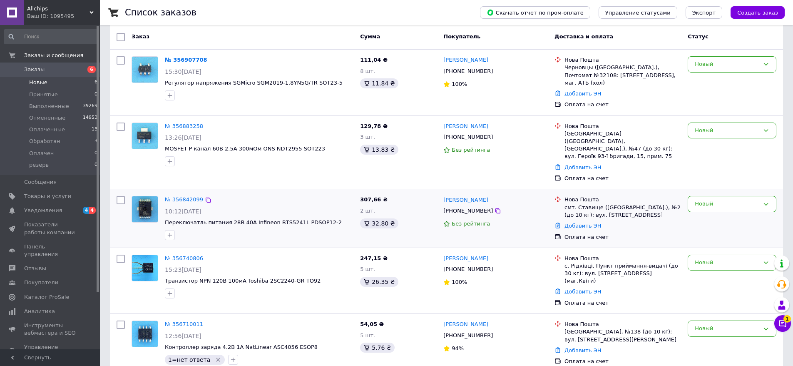
scroll to position [122, 0]
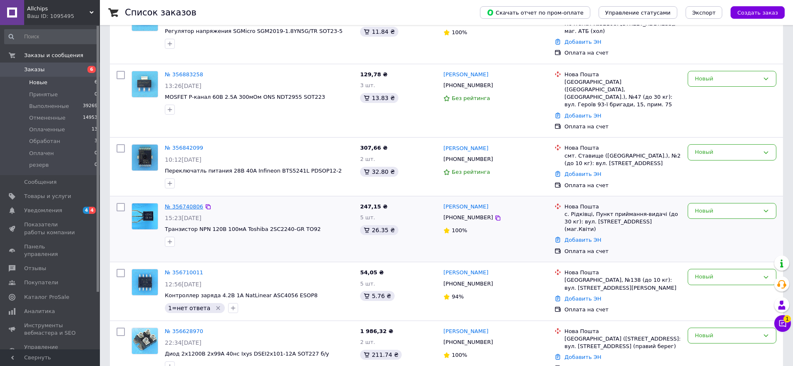
click at [187, 203] on link "№ 356740806" at bounding box center [184, 206] width 38 height 6
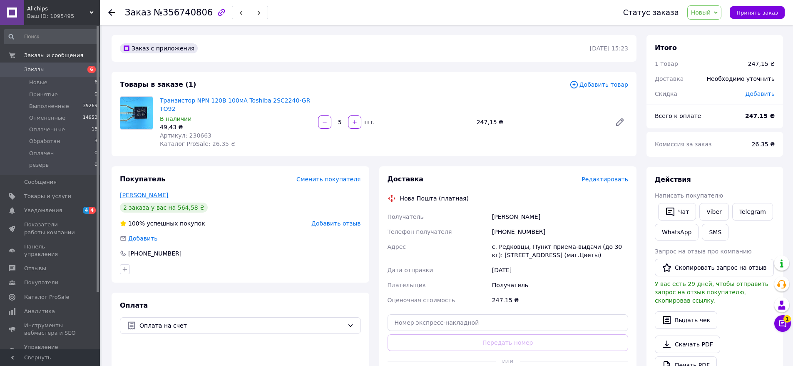
click at [131, 192] on link "Ліліцак Василь" at bounding box center [144, 195] width 48 height 7
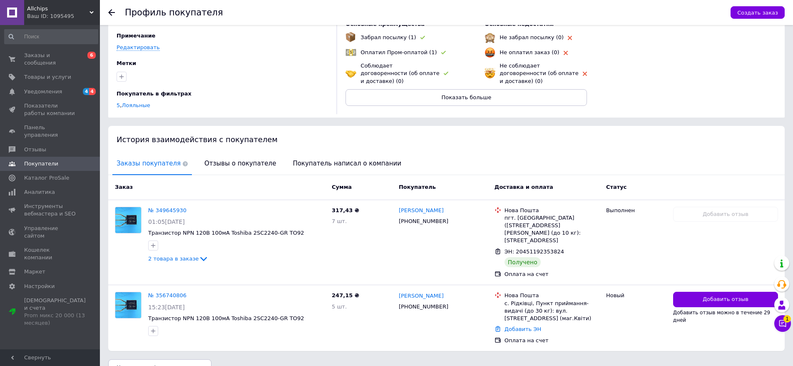
scroll to position [75, 0]
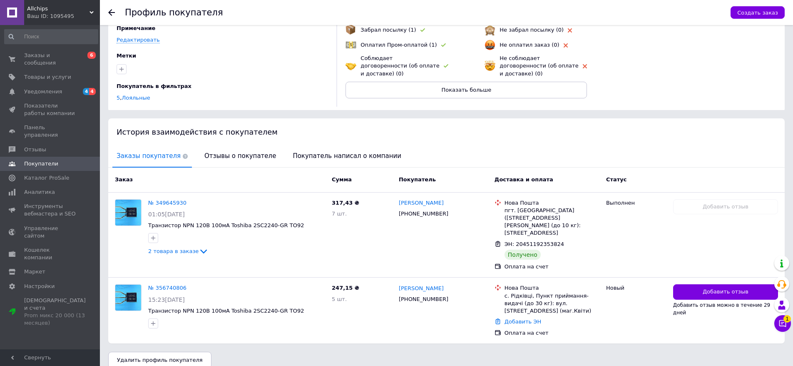
click at [112, 14] on icon at bounding box center [111, 12] width 7 height 7
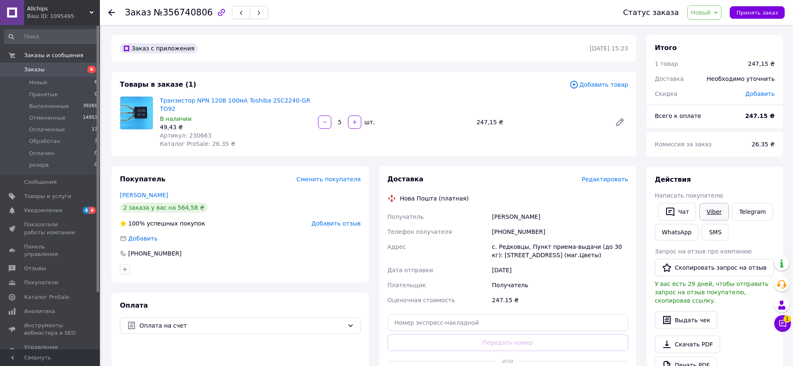
click at [712, 211] on link "Viber" at bounding box center [713, 211] width 29 height 17
click at [635, 265] on div "Доставка Редактировать Нова Пошта (платная) Получатель Ліліцак Василь Телефон п…" at bounding box center [508, 281] width 258 height 230
click at [180, 9] on span "№356740806" at bounding box center [183, 12] width 59 height 10
click at [720, 13] on div "Новый Принят Выполнен Отменен Оплаченный Обработан Оплачен резерв" at bounding box center [704, 12] width 35 height 14
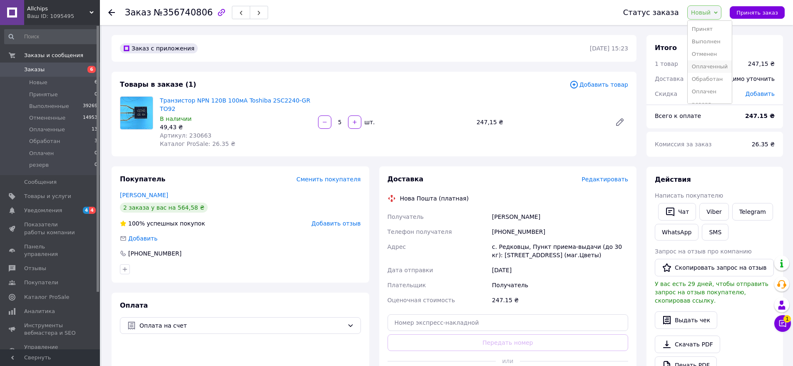
click at [709, 67] on li "Оплаченный" at bounding box center [710, 66] width 44 height 12
click at [37, 83] on span "Новые" at bounding box center [38, 82] width 18 height 7
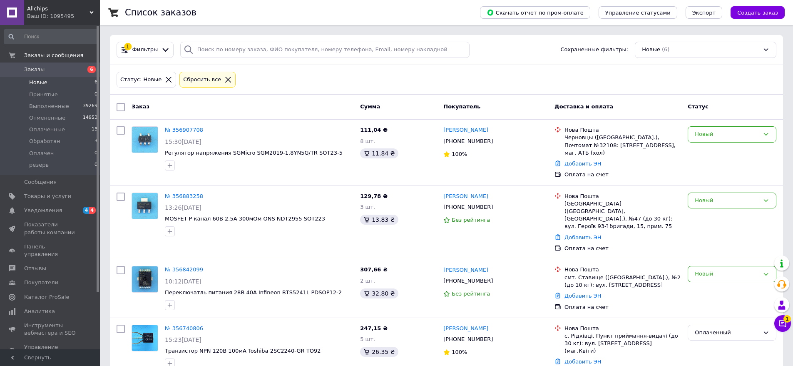
click at [34, 68] on span "Заказы" at bounding box center [34, 69] width 20 height 7
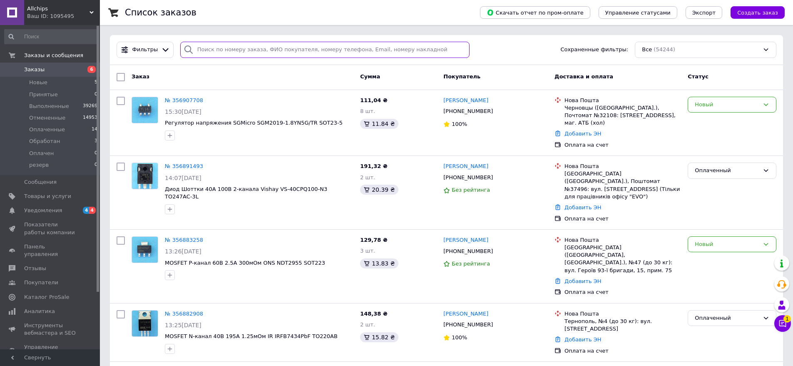
click at [241, 50] on input "search" at bounding box center [325, 50] width 290 height 16
paste input "356882648"
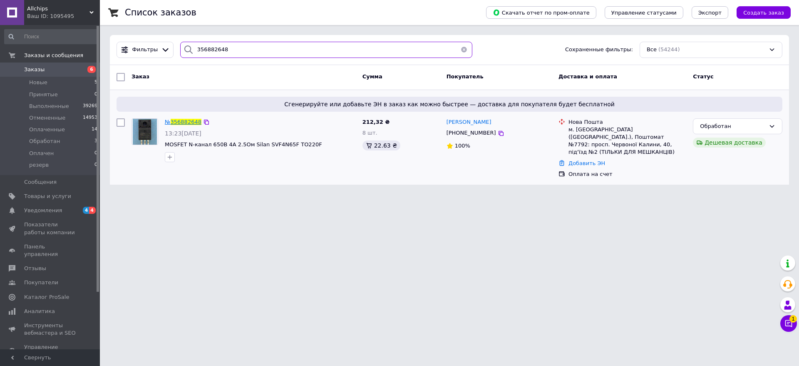
type input "356882648"
click at [182, 122] on span "356882648" at bounding box center [186, 122] width 31 height 6
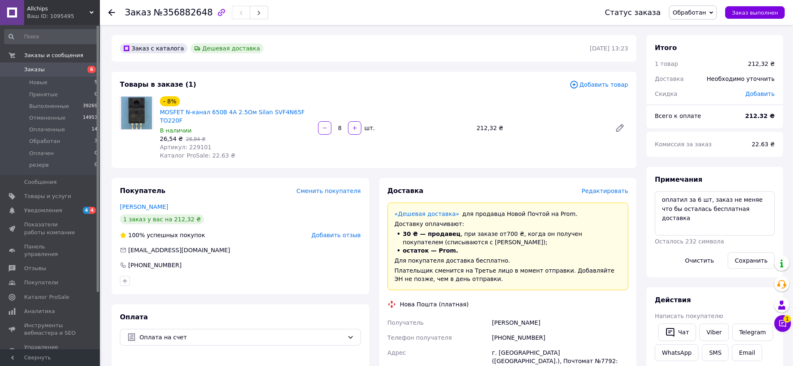
click at [640, 219] on div "Доставка Редактировать «Дешевая доставка»   для продавца Новой Почтой на Prom. …" at bounding box center [508, 348] width 268 height 341
click at [185, 14] on span "№356882648" at bounding box center [183, 12] width 59 height 10
click at [638, 225] on div "Доставка Редактировать «Дешевая доставка»   для продавца Новой Почтой на Prom. …" at bounding box center [508, 348] width 268 height 341
click at [195, 144] on span "Артикул: 229101" at bounding box center [186, 147] width 52 height 7
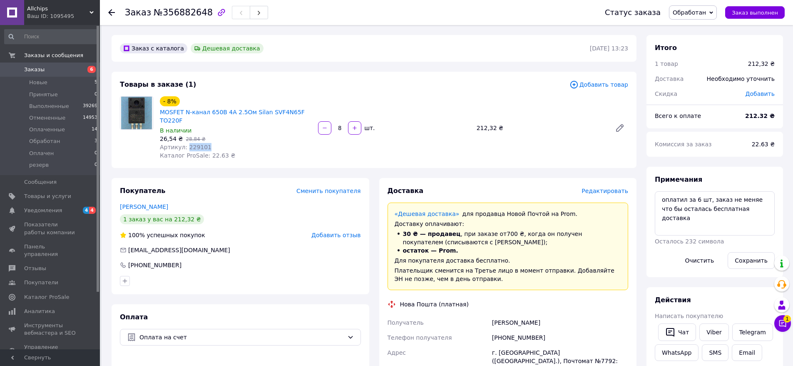
click at [195, 144] on span "Артикул: 229101" at bounding box center [186, 147] width 52 height 7
click at [750, 210] on textarea "оплатил за 6 шт, заказ не меняе что бы осталась бесплатная доставка" at bounding box center [715, 213] width 120 height 44
type textarea "оплатил за 6 шт, заказ не меняе что бы осталась бесплатная доставка 12/08/25-15…"
click at [753, 262] on button "Сохранить" at bounding box center [751, 260] width 47 height 17
click at [35, 69] on span "Заказы" at bounding box center [34, 69] width 20 height 7
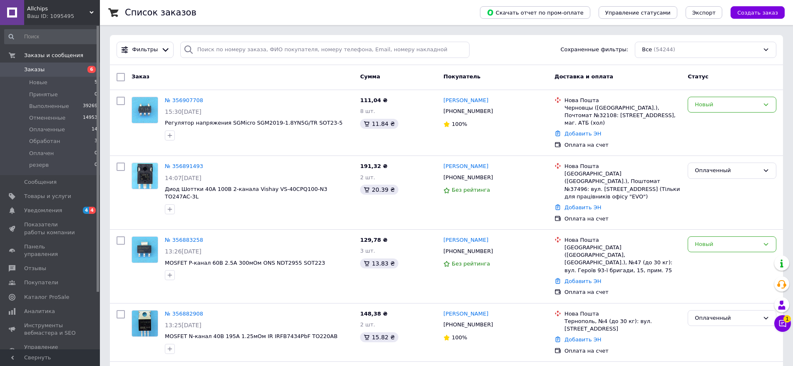
click at [662, 78] on div "Доставка и оплата" at bounding box center [617, 77] width 133 height 15
click at [343, 53] on input "search" at bounding box center [325, 50] width 290 height 16
paste input "356839906"
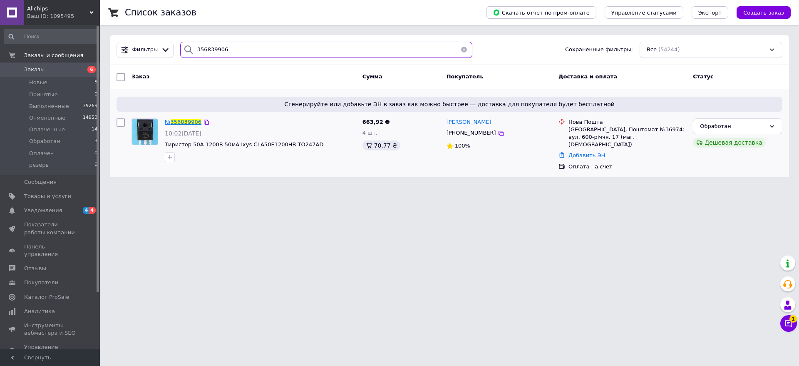
type input "356839906"
click at [186, 122] on span "356839906" at bounding box center [186, 122] width 31 height 6
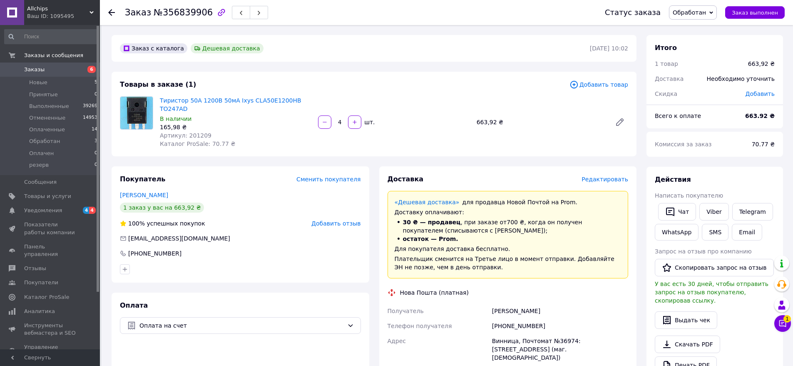
click at [717, 10] on span "Обработан" at bounding box center [693, 12] width 48 height 14
click at [702, 67] on li "Оплаченный" at bounding box center [693, 66] width 47 height 12
click at [199, 132] on span "Артикул: 201209" at bounding box center [186, 135] width 52 height 7
click at [36, 69] on span "Заказы" at bounding box center [34, 69] width 20 height 7
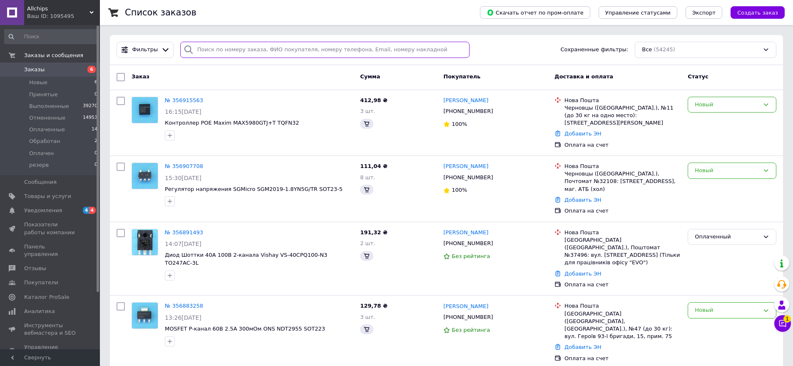
click at [243, 50] on input "search" at bounding box center [325, 50] width 290 height 16
paste input "356915563"
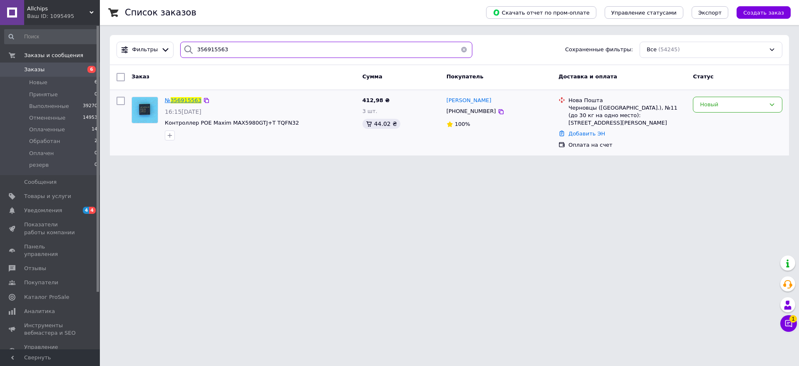
type input "356915563"
click at [184, 101] on span "356915563" at bounding box center [186, 100] width 31 height 6
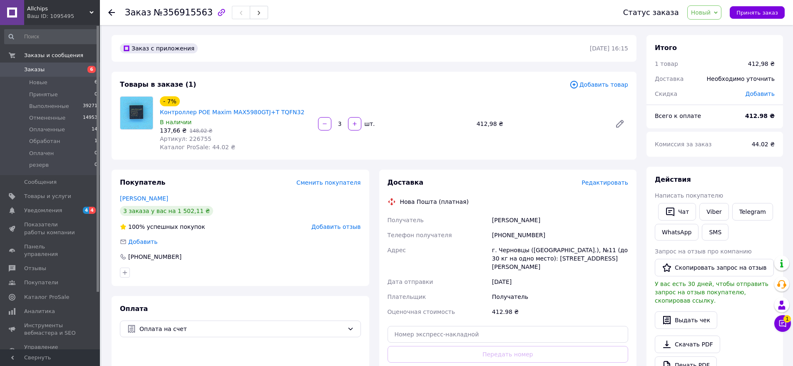
drag, startPoint x: 640, startPoint y: 196, endPoint x: 646, endPoint y: 162, distance: 34.6
click at [640, 196] on div "Доставка Редактировать Нова Пошта (платная) Получатель Рокочук Віталій Телефон …" at bounding box center [508, 288] width 268 height 238
click at [718, 13] on icon at bounding box center [716, 13] width 4 height 4
click at [714, 66] on li "Оплаченный" at bounding box center [710, 66] width 44 height 12
click at [639, 339] on div "Доставка Редактировать Нова Пошта (платная) Получатель Рокочук Віталій Телефон …" at bounding box center [508, 288] width 268 height 238
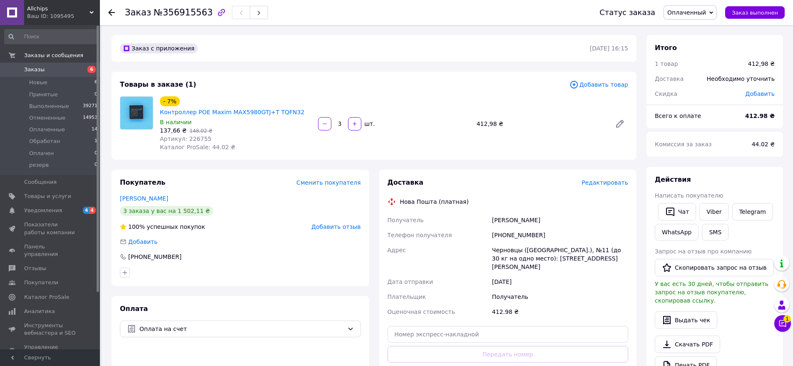
click at [639, 255] on div "Доставка Редактировать Нова Пошта (платная) Получатель Рокочук Віталій Телефон …" at bounding box center [508, 288] width 268 height 238
click at [29, 71] on span "Заказы" at bounding box center [34, 69] width 20 height 7
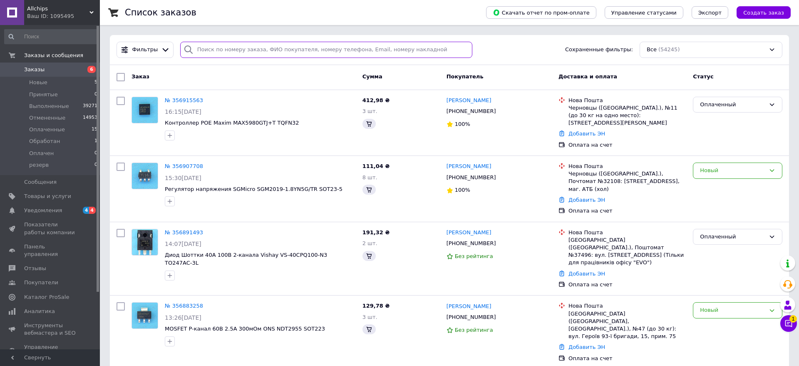
click at [207, 50] on input "search" at bounding box center [326, 50] width 292 height 16
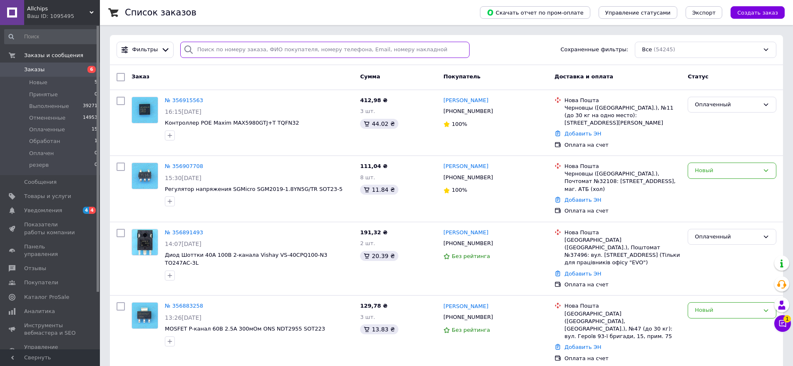
paste input "356710011"
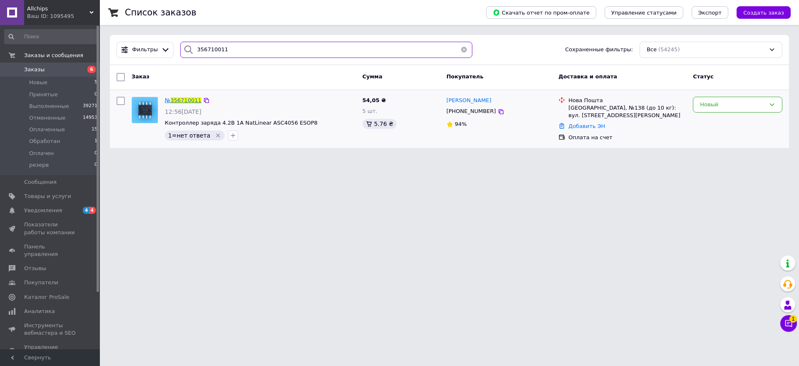
type input "356710011"
click at [179, 102] on span "356710011" at bounding box center [186, 100] width 31 height 6
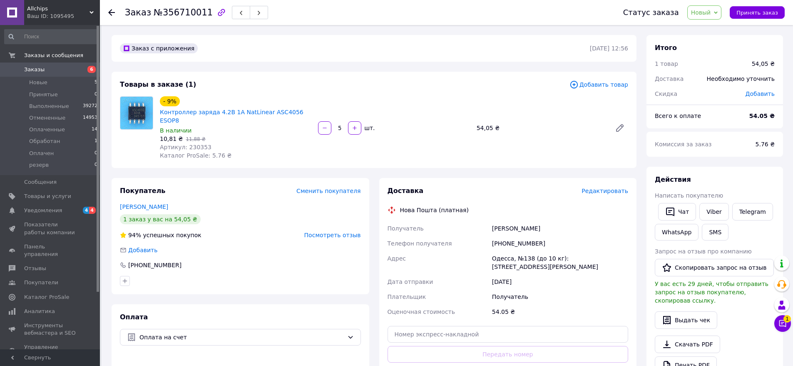
drag, startPoint x: 640, startPoint y: 180, endPoint x: 642, endPoint y: 172, distance: 8.4
click at [640, 181] on div "Доставка Редактировать Нова Пошта (платная) Получатель Вершигора Константин Тел…" at bounding box center [508, 293] width 268 height 230
drag, startPoint x: 722, startPoint y: 12, endPoint x: 719, endPoint y: 31, distance: 19.0
click at [718, 12] on icon at bounding box center [716, 13] width 4 height 4
click at [711, 64] on li "Оплаченный" at bounding box center [710, 66] width 44 height 12
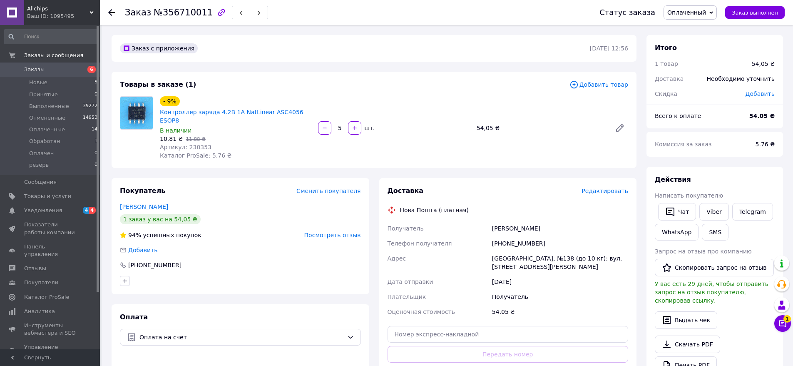
click at [56, 69] on span "Заказы" at bounding box center [50, 69] width 53 height 7
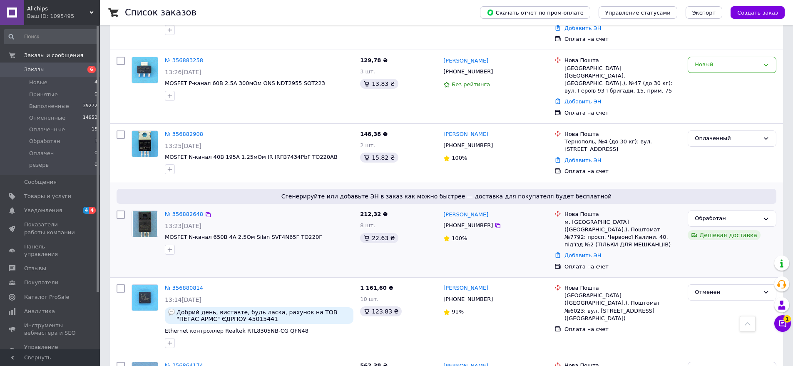
scroll to position [1028, 0]
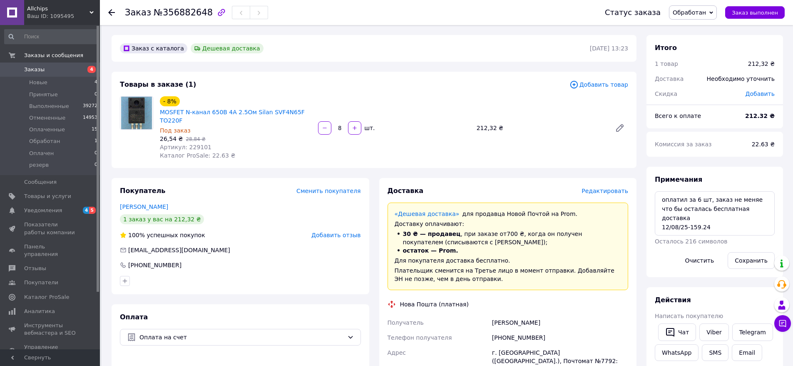
drag, startPoint x: 343, startPoint y: 122, endPoint x: 314, endPoint y: 124, distance: 29.2
click at [314, 124] on div "- 8% MOSFET N-канал 650В 4А 2.5Ом Silan SVF4N65F TO220F Под заказ 26,54 ₴   28,…" at bounding box center [394, 128] width 475 height 67
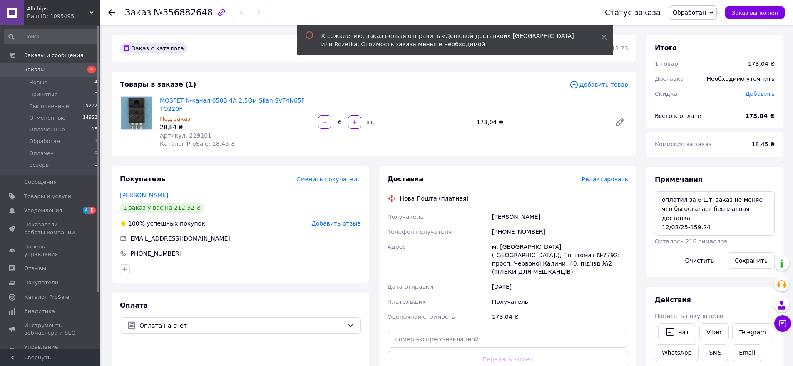
type input "6"
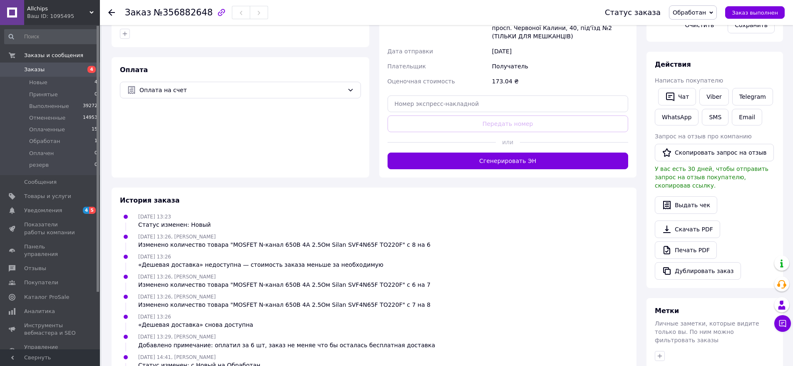
scroll to position [250, 0]
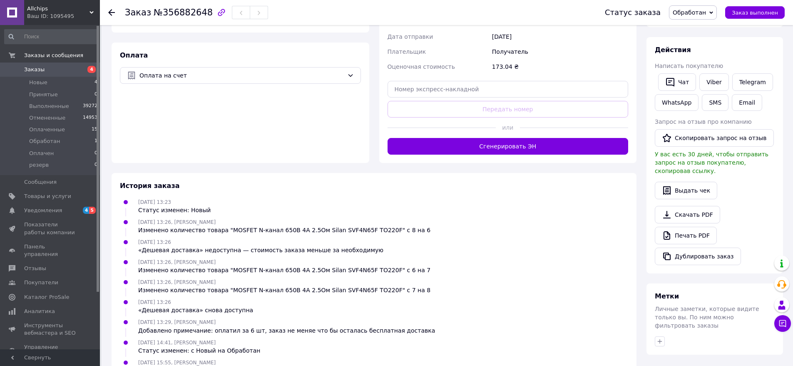
drag, startPoint x: 747, startPoint y: 46, endPoint x: 744, endPoint y: 42, distance: 5.0
click at [747, 46] on div "Действия" at bounding box center [715, 50] width 120 height 10
click at [699, 14] on span "Обработан" at bounding box center [689, 12] width 33 height 7
drag, startPoint x: 700, startPoint y: 68, endPoint x: 686, endPoint y: 69, distance: 14.6
click at [699, 68] on li "Оплаченный" at bounding box center [693, 66] width 47 height 12
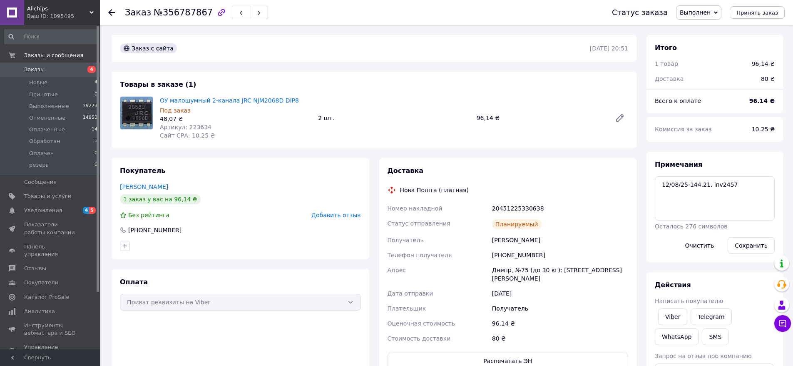
click at [712, 50] on div "Итого" at bounding box center [715, 48] width 120 height 10
click at [196, 127] on span "Артикул: 223634" at bounding box center [186, 127] width 52 height 7
copy span "223634"
click at [64, 69] on span "Заказы" at bounding box center [50, 69] width 53 height 7
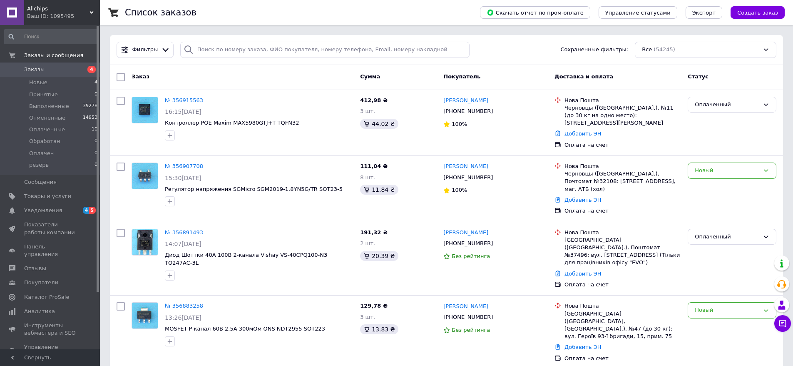
drag, startPoint x: 278, startPoint y: 107, endPoint x: 257, endPoint y: 72, distance: 41.3
click at [257, 72] on div "Заказ" at bounding box center [242, 77] width 229 height 15
click at [29, 264] on span "Отзывы" at bounding box center [35, 267] width 22 height 7
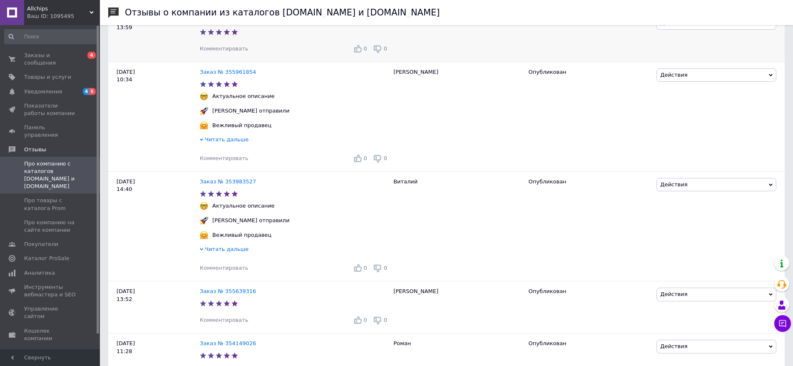
scroll to position [1166, 0]
